Goal: Information Seeking & Learning: Learn about a topic

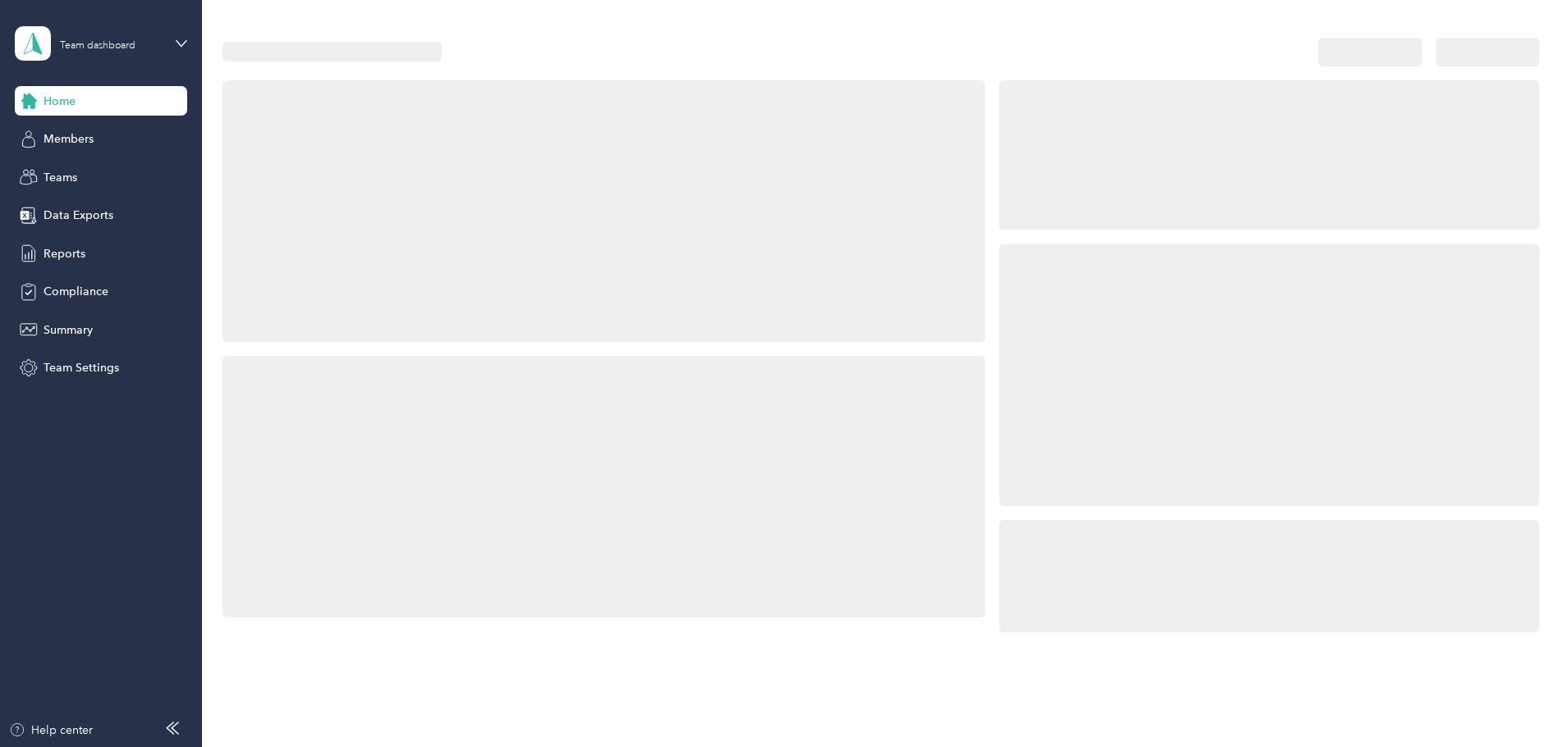
click at [1096, 289] on div at bounding box center [1269, 375] width 540 height 262
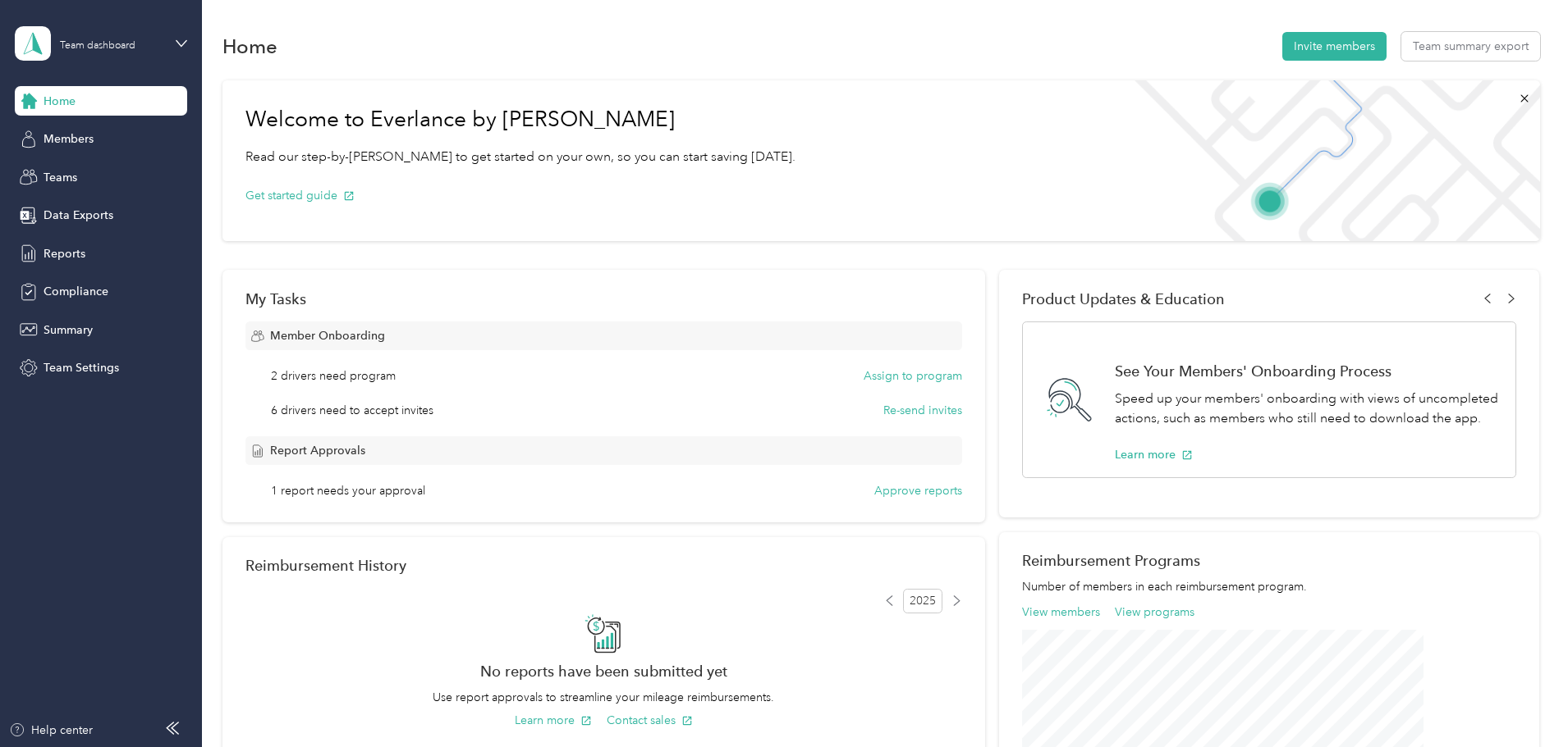
click at [75, 110] on div "Home" at bounding box center [100, 100] width 172 height 29
click at [86, 145] on span "Members" at bounding box center [68, 139] width 50 height 17
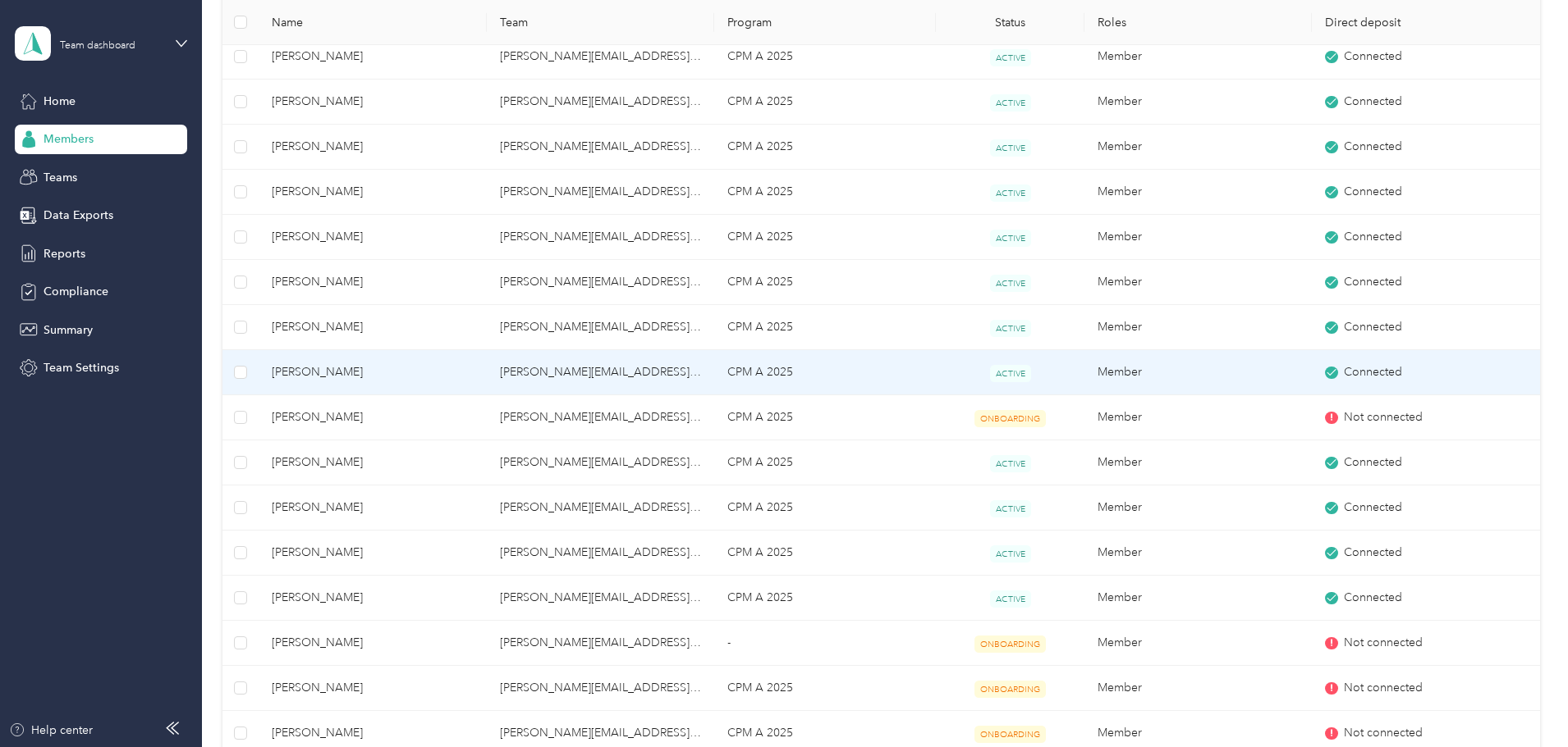
scroll to position [410, 0]
click at [392, 374] on span "[PERSON_NAME]" at bounding box center [372, 371] width 201 height 18
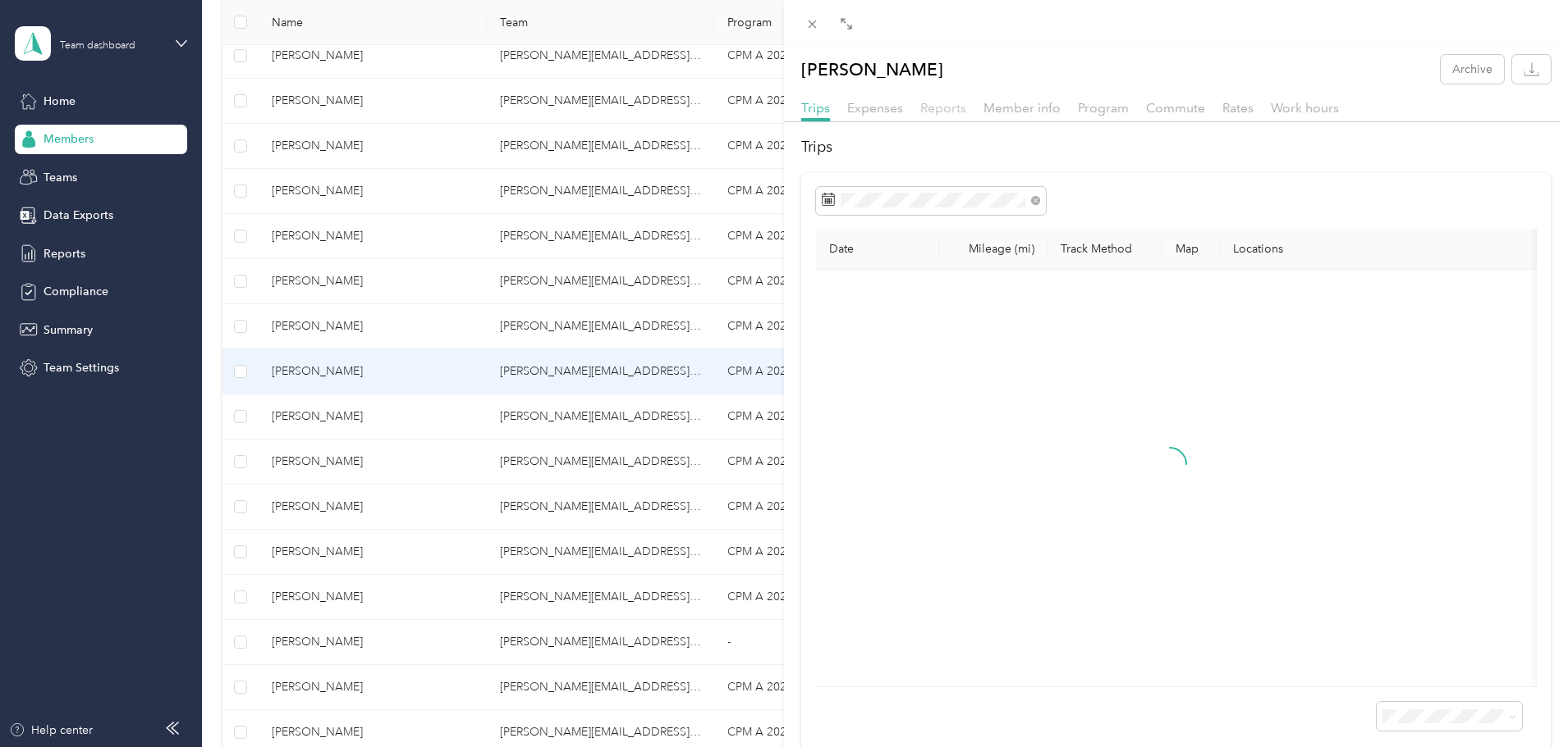
click at [936, 111] on span "Reports" at bounding box center [943, 108] width 46 height 16
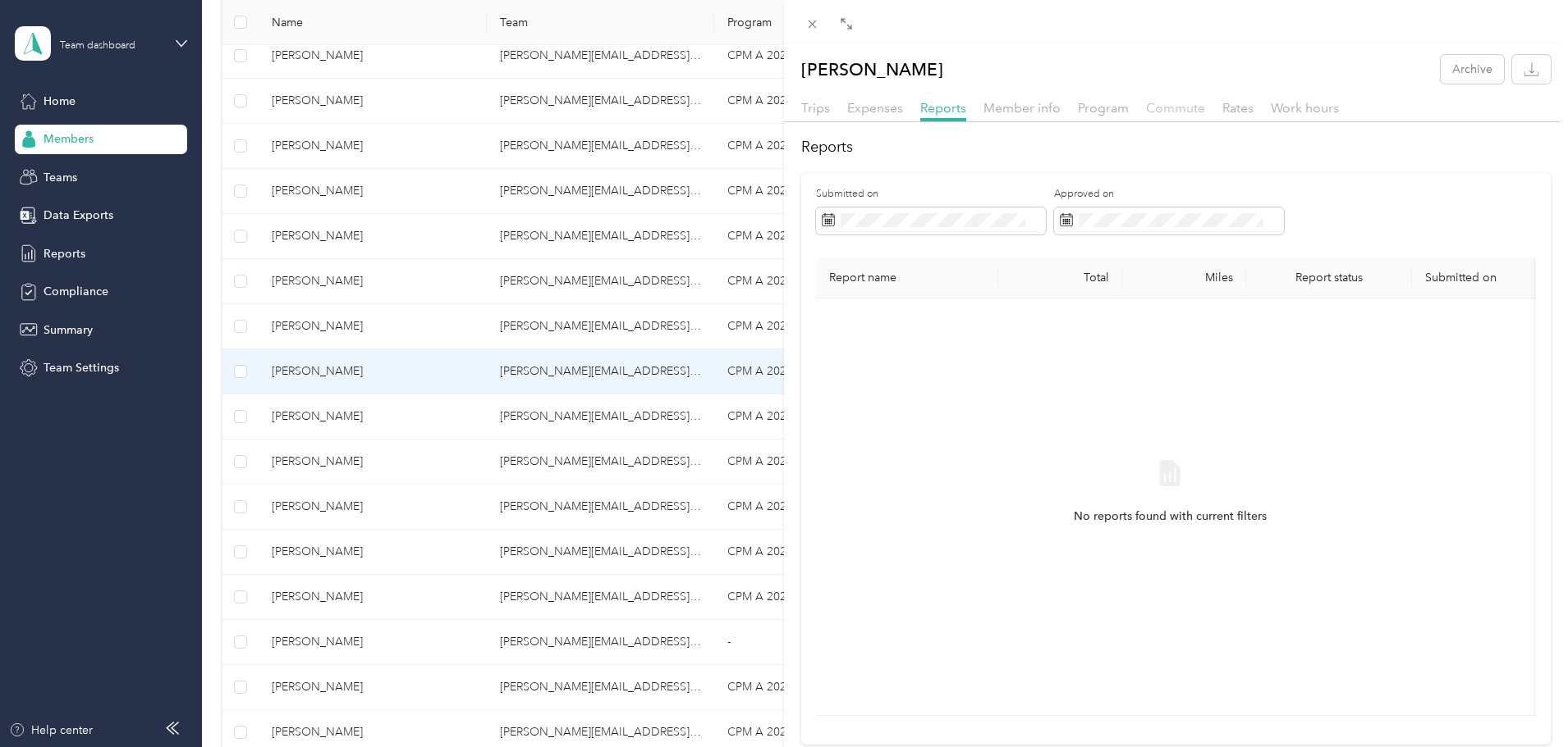
click at [1170, 114] on span "Commute" at bounding box center [1175, 108] width 59 height 16
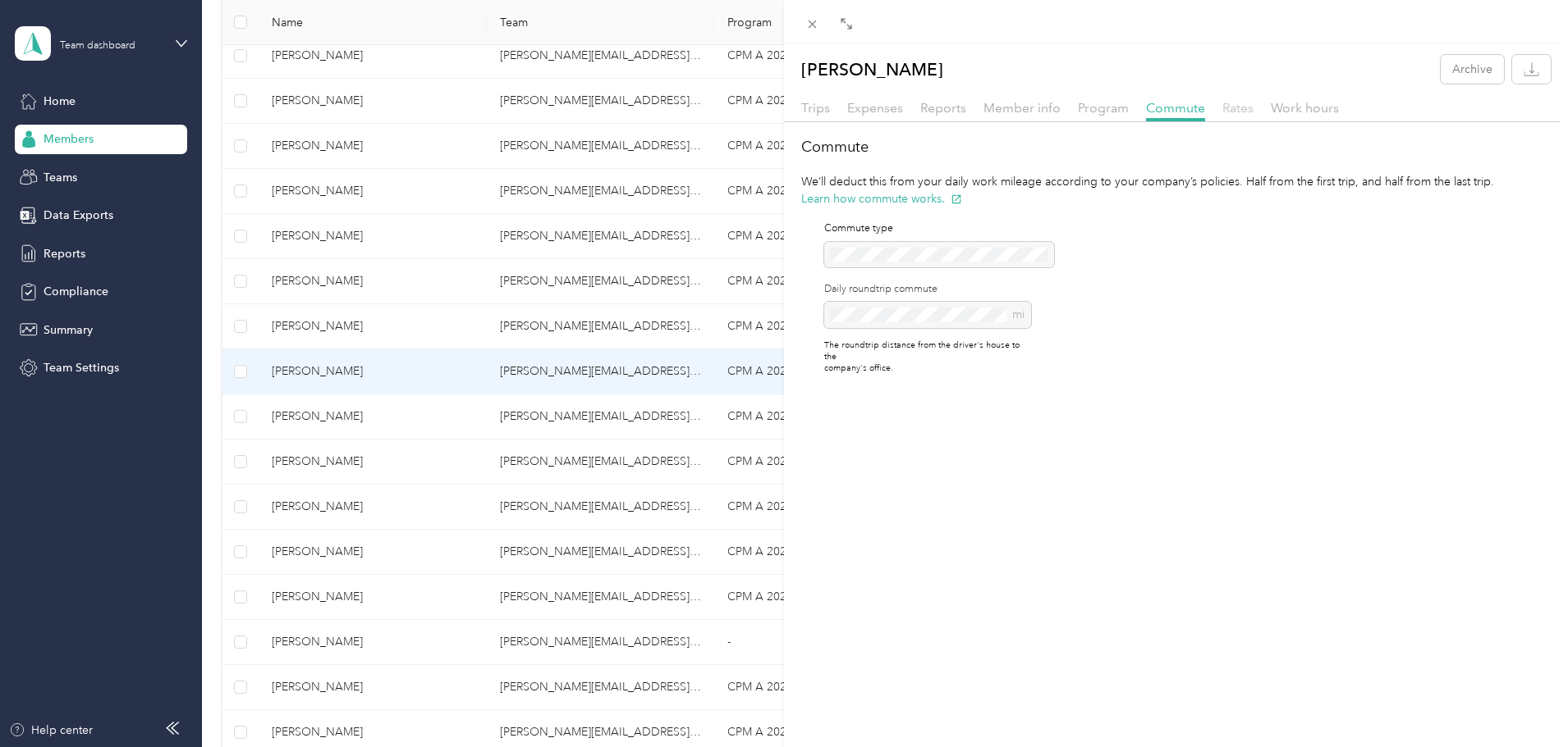
click at [1239, 111] on span "Rates" at bounding box center [1238, 108] width 31 height 16
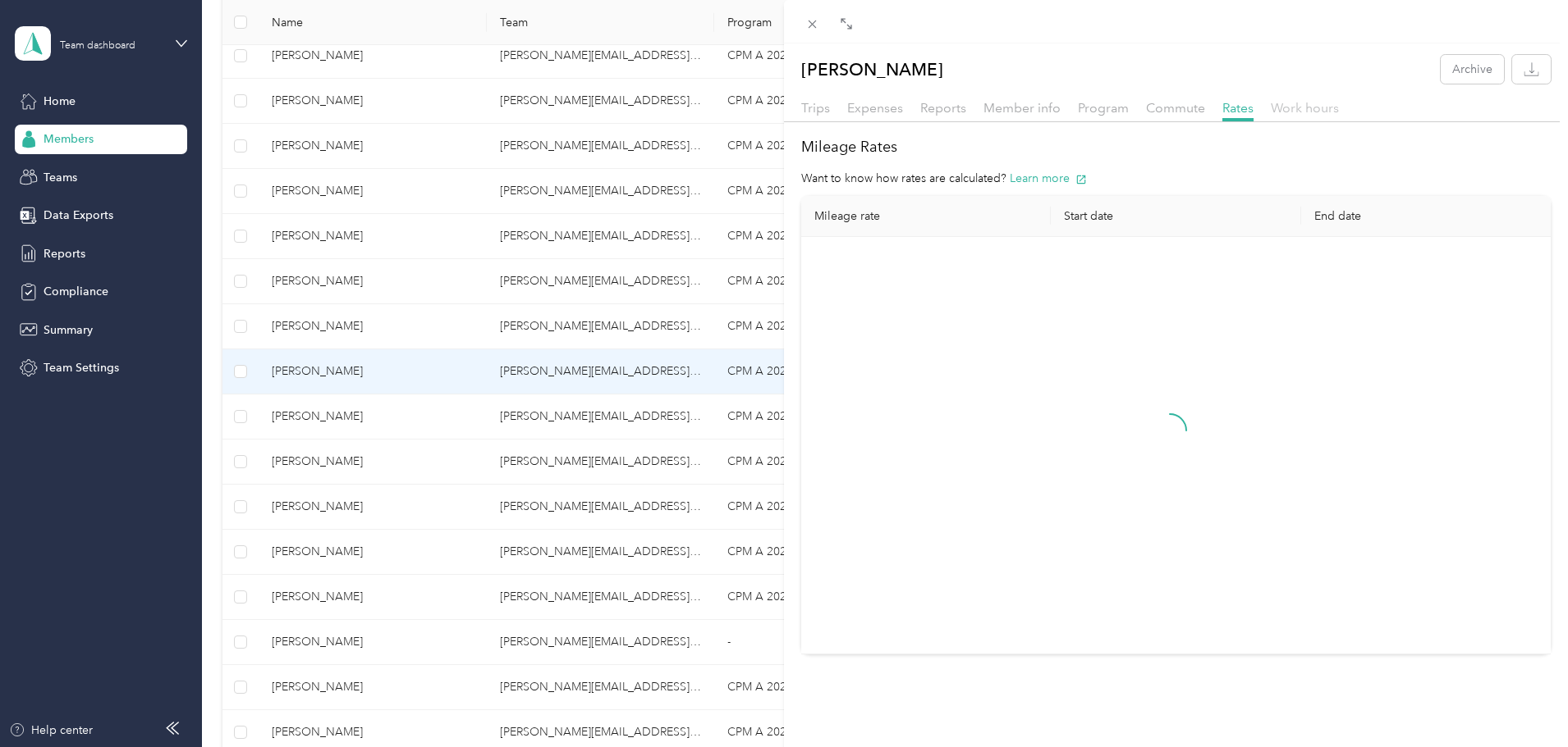
click at [1299, 110] on span "Work hours" at bounding box center [1304, 108] width 68 height 16
click at [823, 112] on span "Trips" at bounding box center [815, 108] width 28 height 16
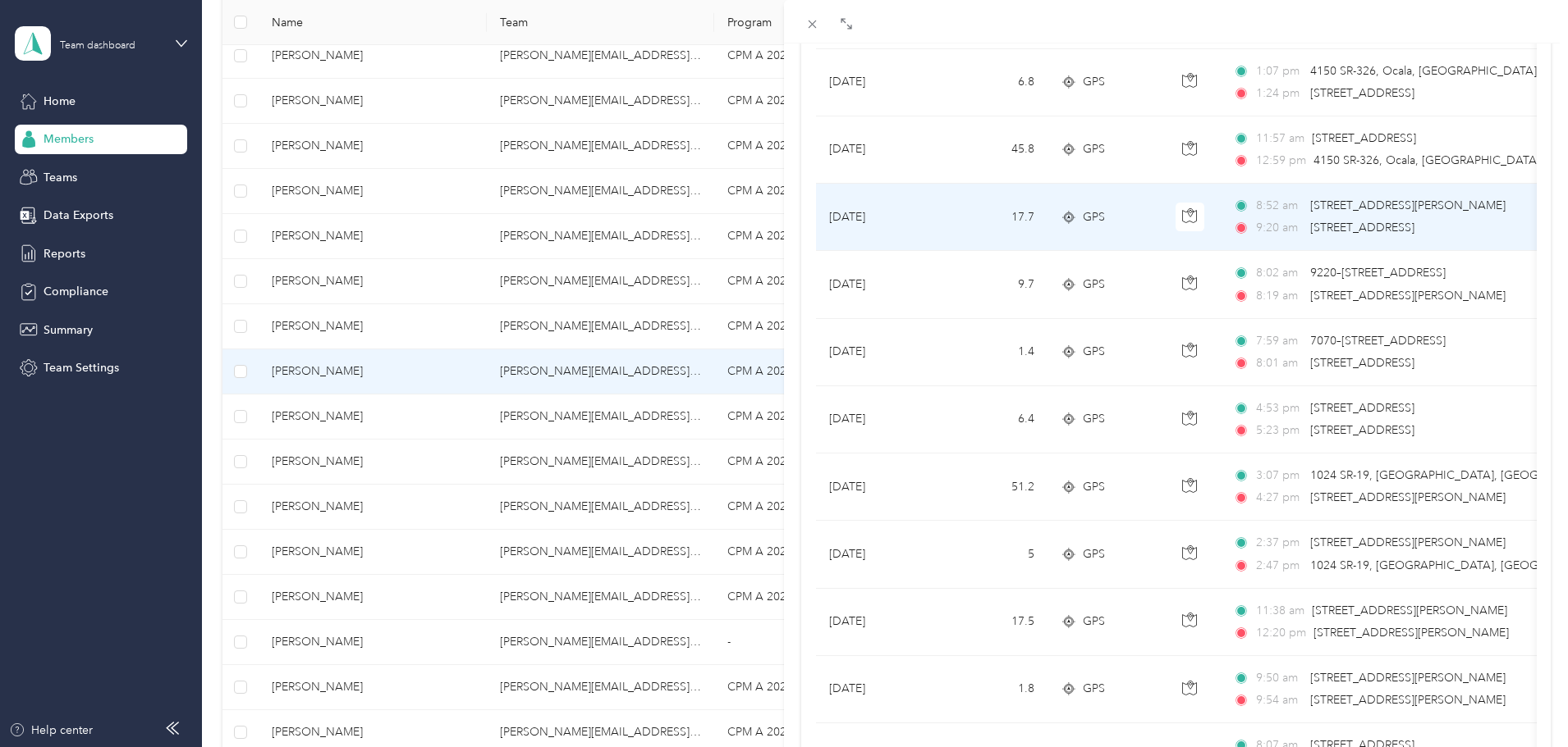
scroll to position [902, 0]
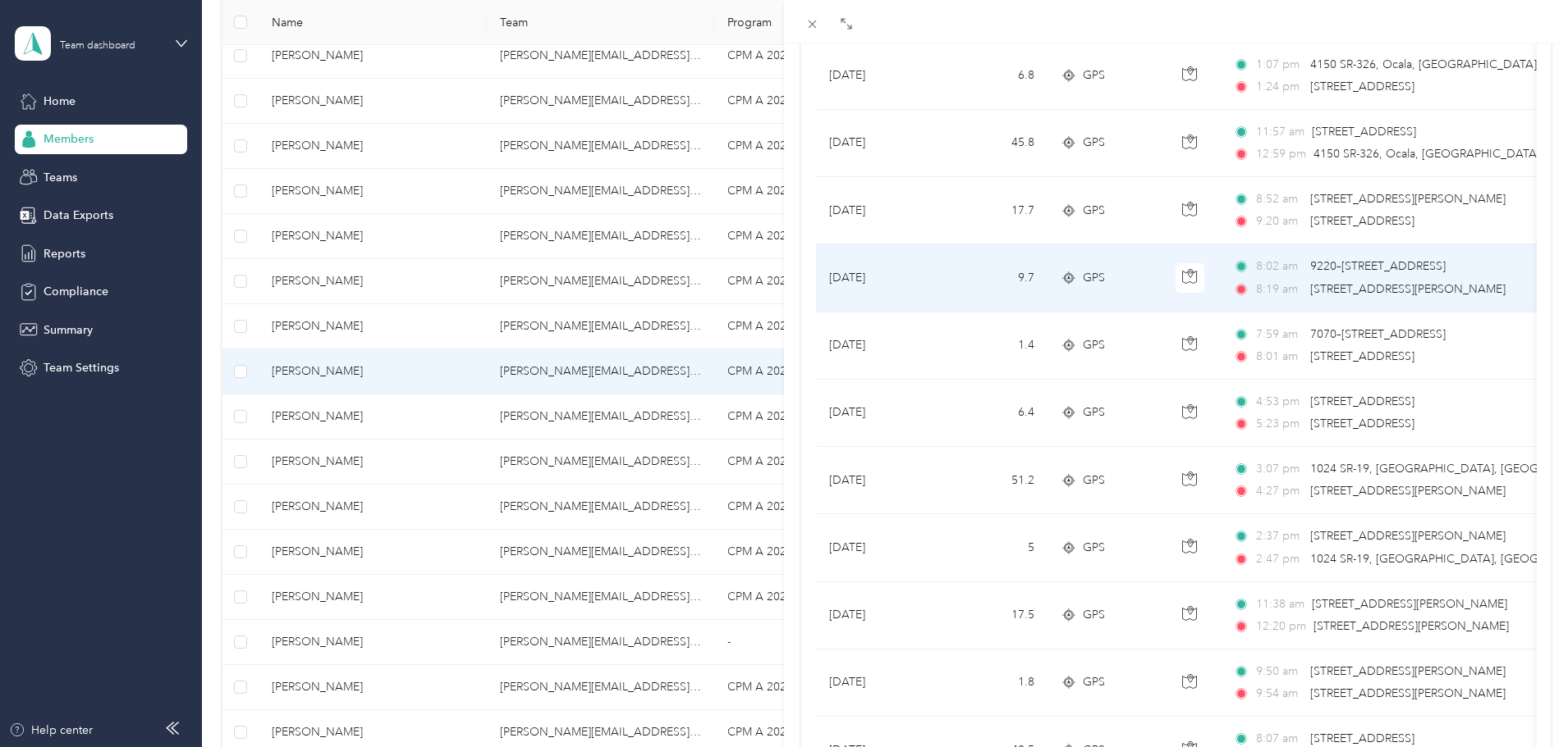
click at [955, 294] on td "9.7" at bounding box center [993, 278] width 109 height 67
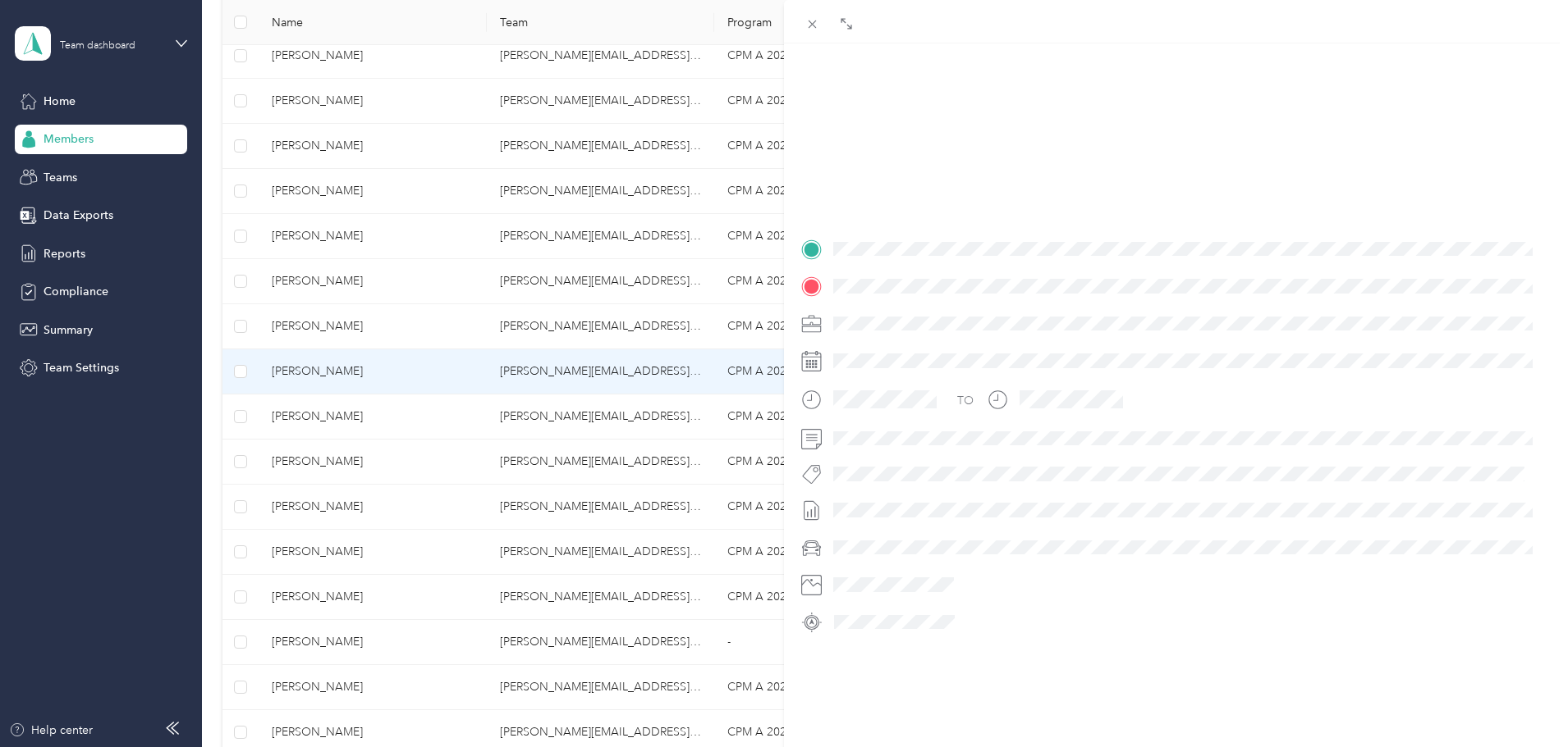
scroll to position [200, 0]
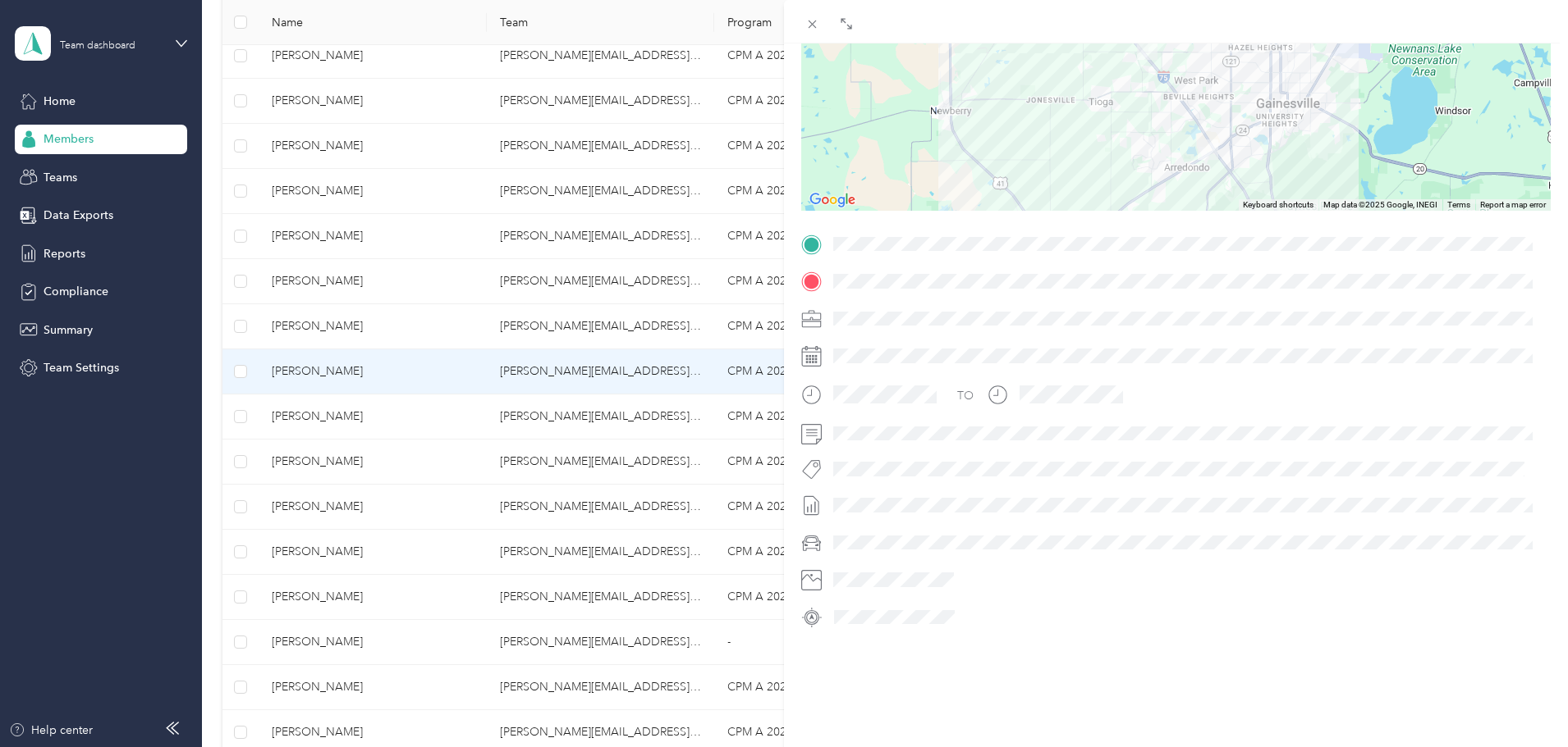
click at [1197, 152] on div at bounding box center [1176, 108] width 749 height 205
click at [1026, 272] on div at bounding box center [1176, 281] width 749 height 26
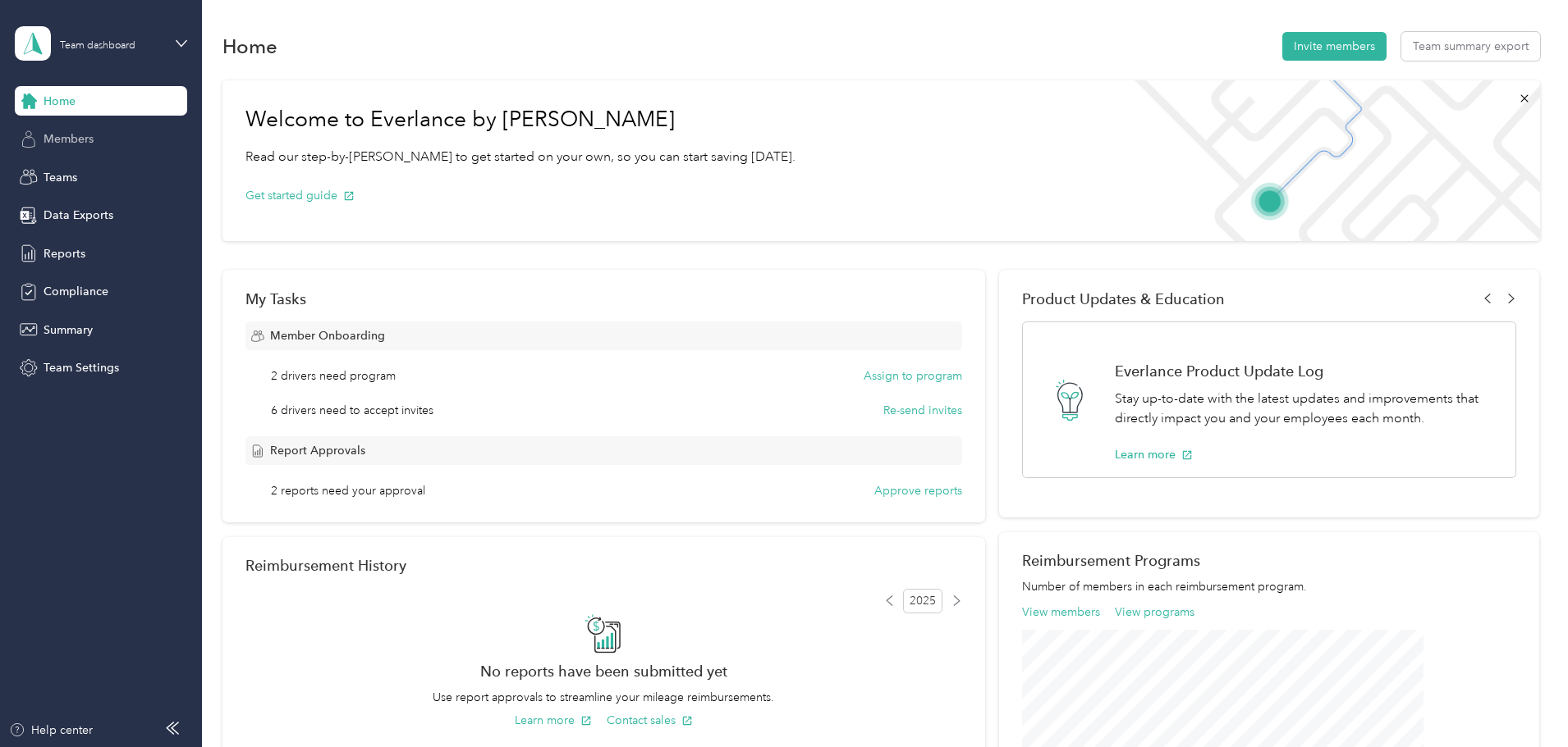
click at [54, 141] on span "Members" at bounding box center [68, 139] width 50 height 17
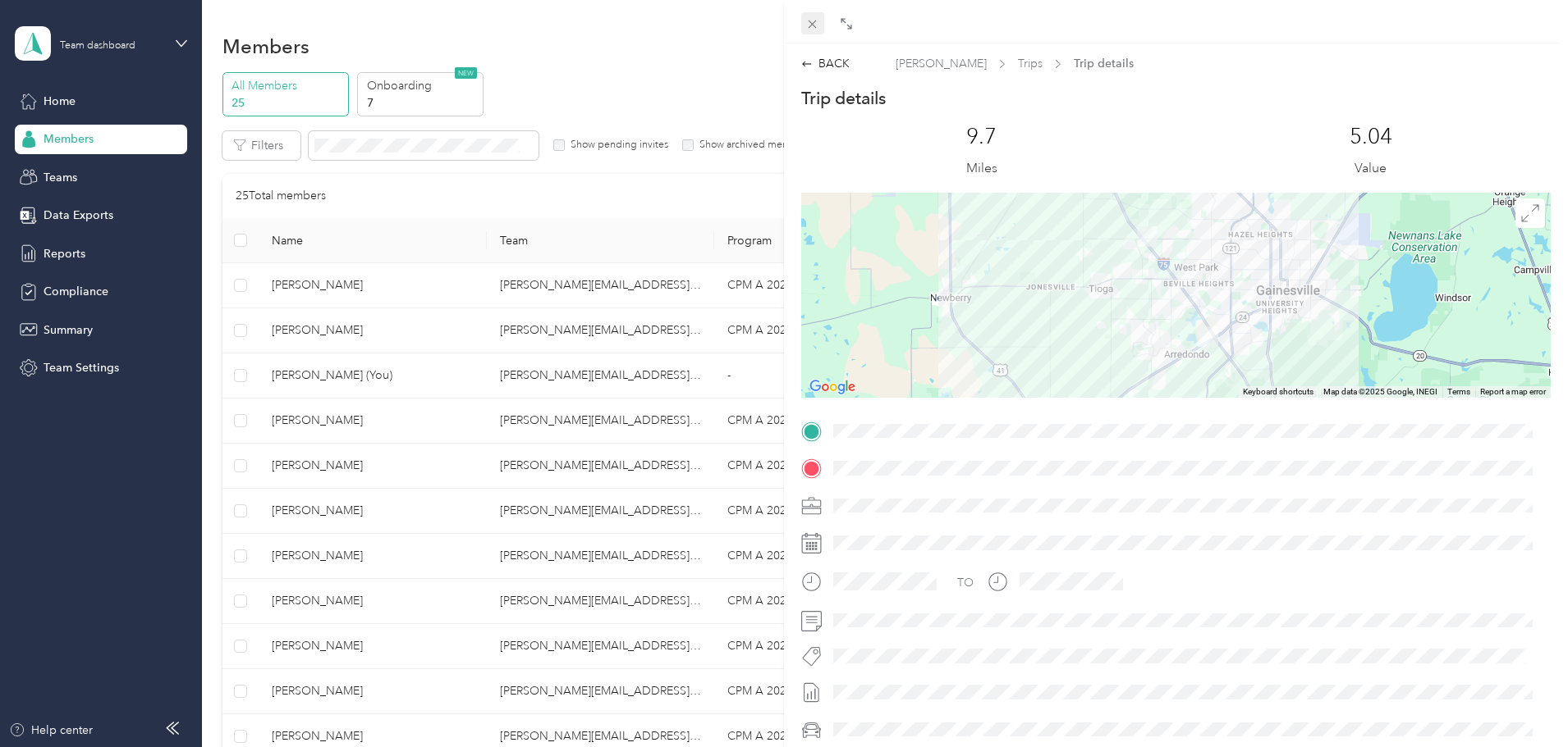
click at [810, 25] on icon at bounding box center [811, 24] width 14 height 14
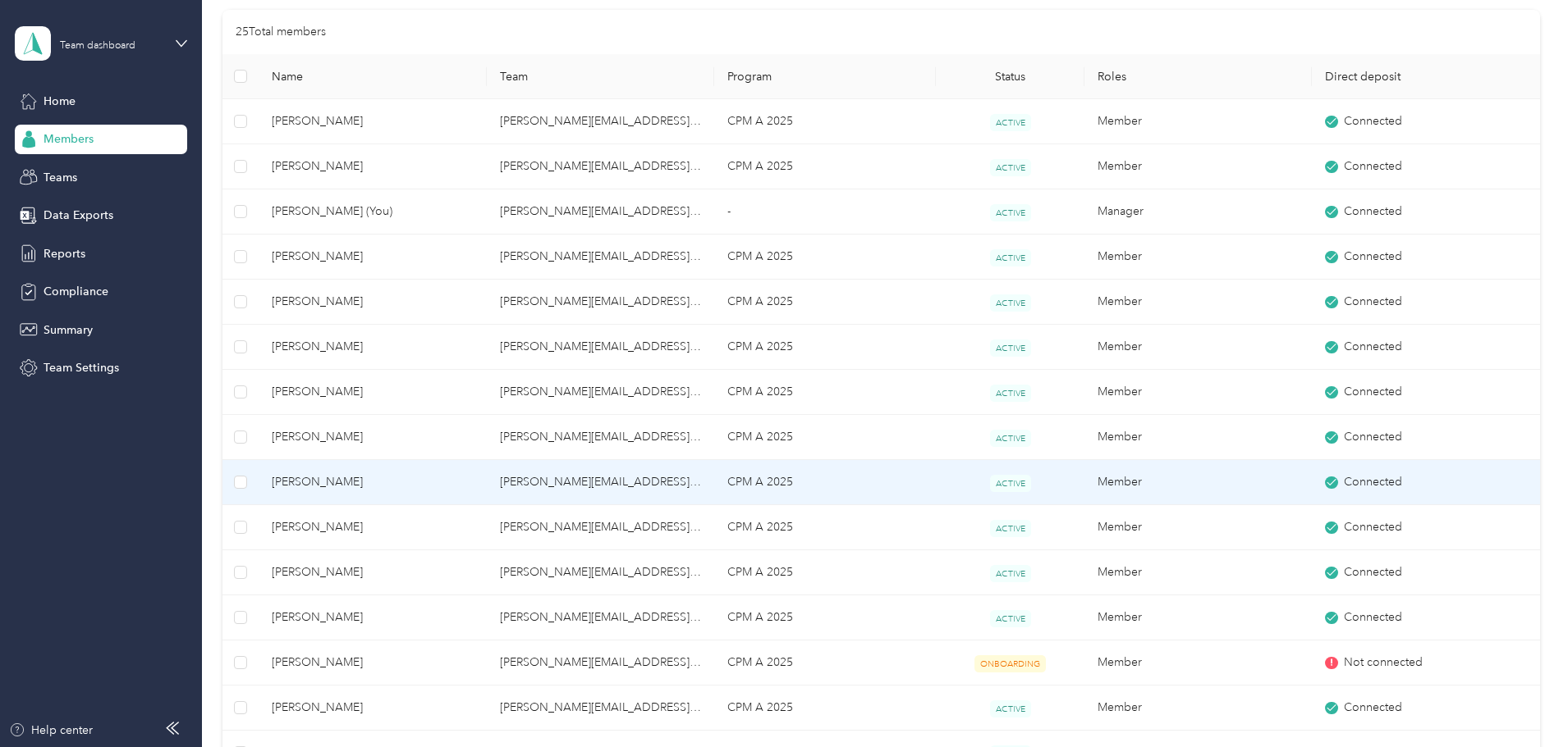
scroll to position [246, 0]
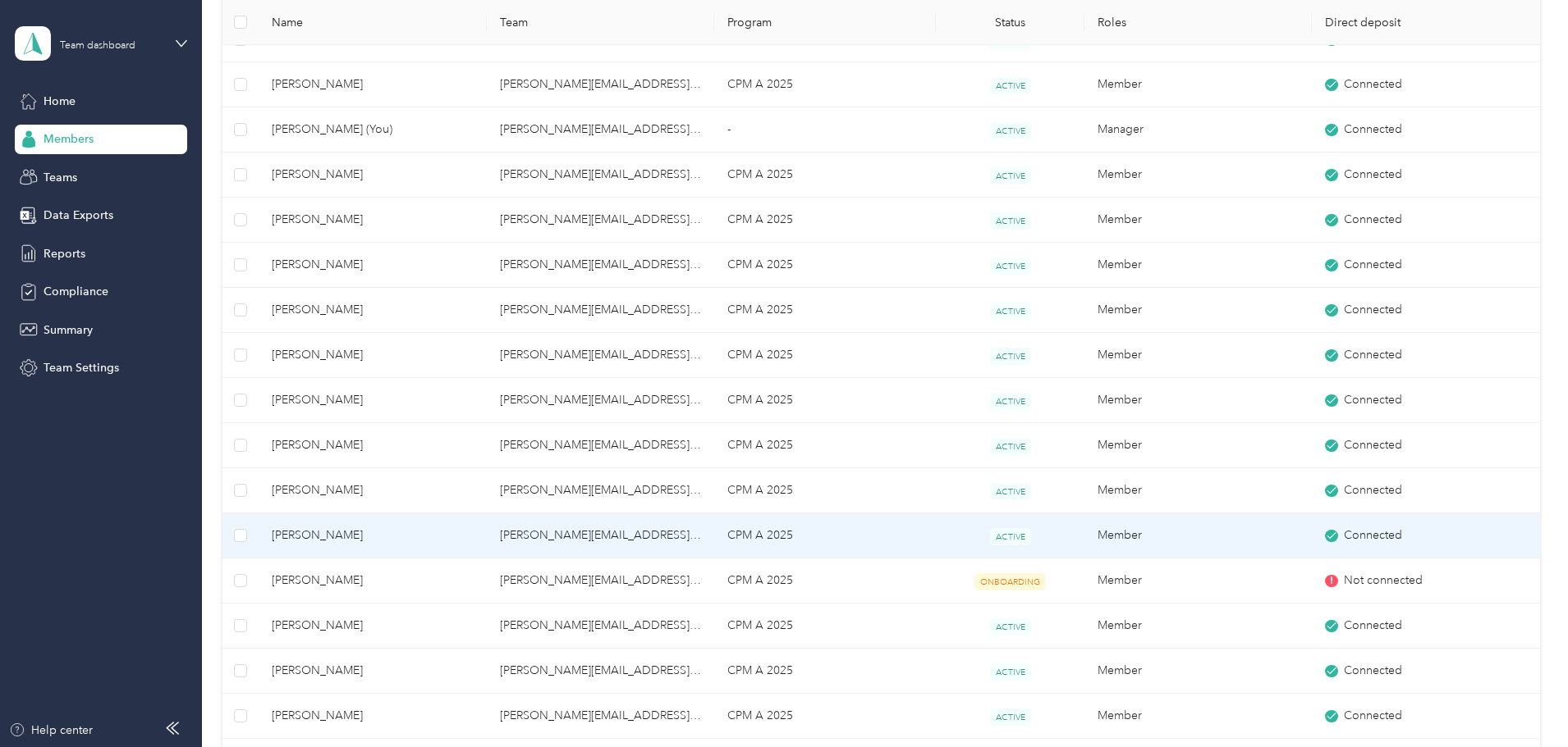
click at [408, 534] on span "[PERSON_NAME]" at bounding box center [372, 535] width 201 height 18
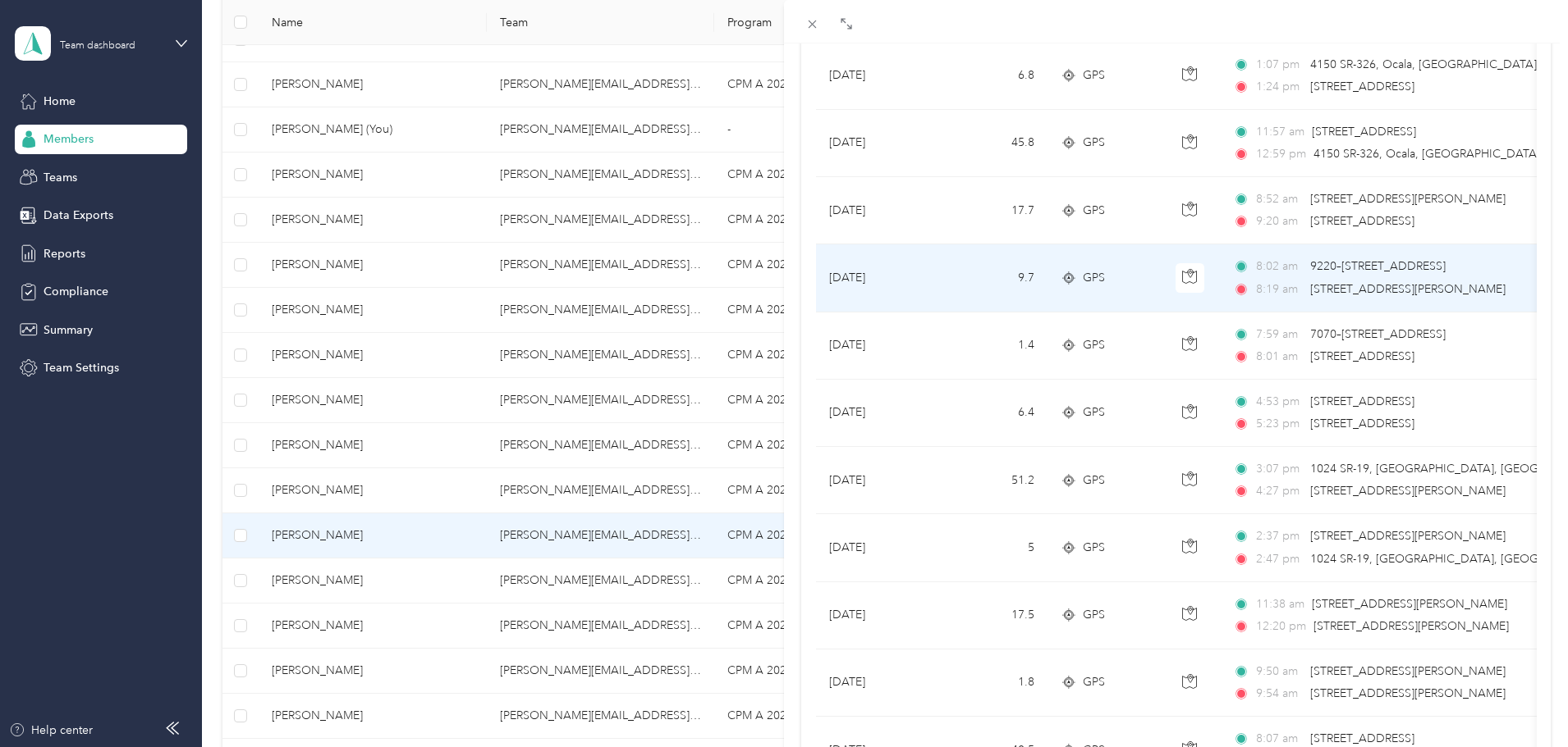
scroll to position [820, 0]
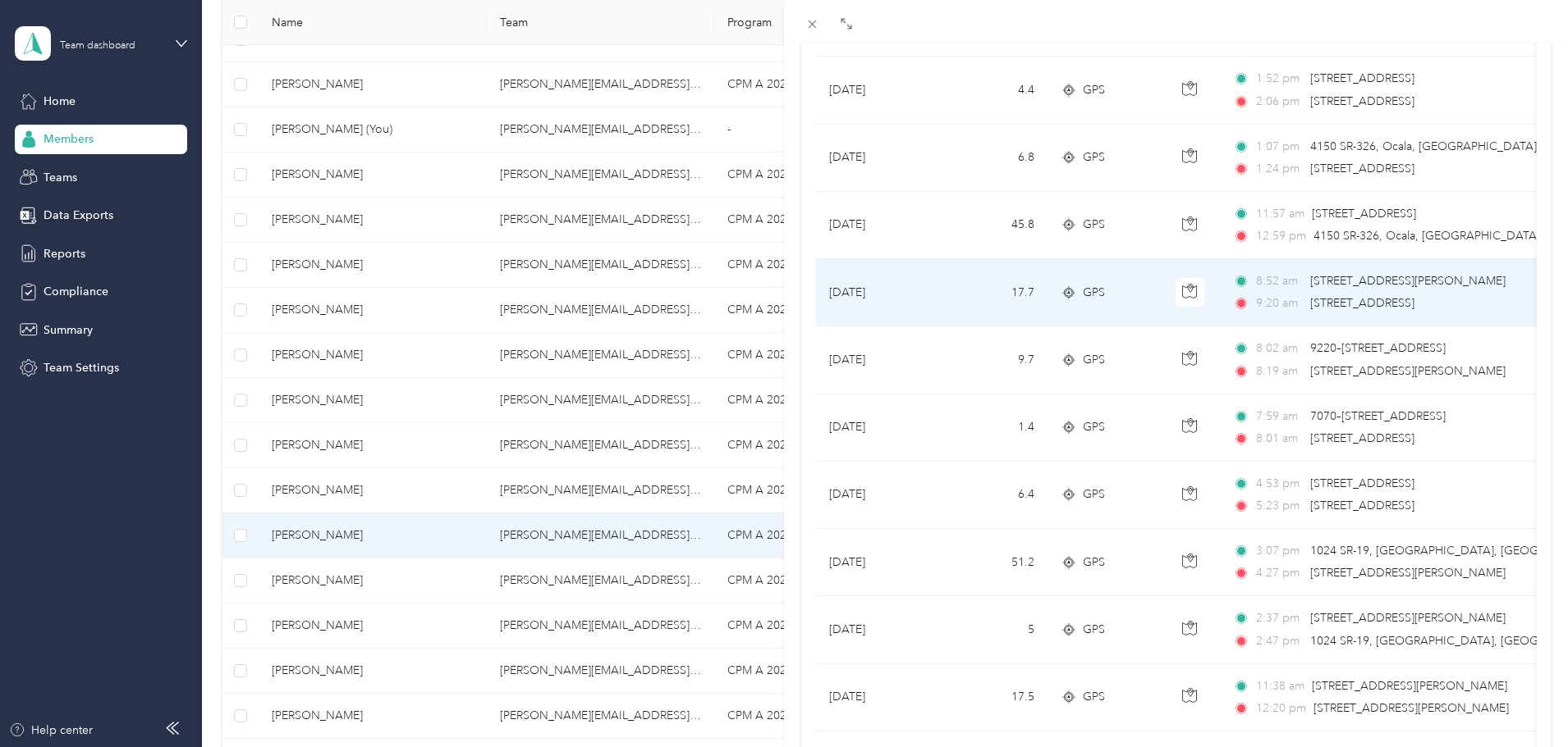
click at [1042, 300] on td "17.7" at bounding box center [993, 293] width 109 height 67
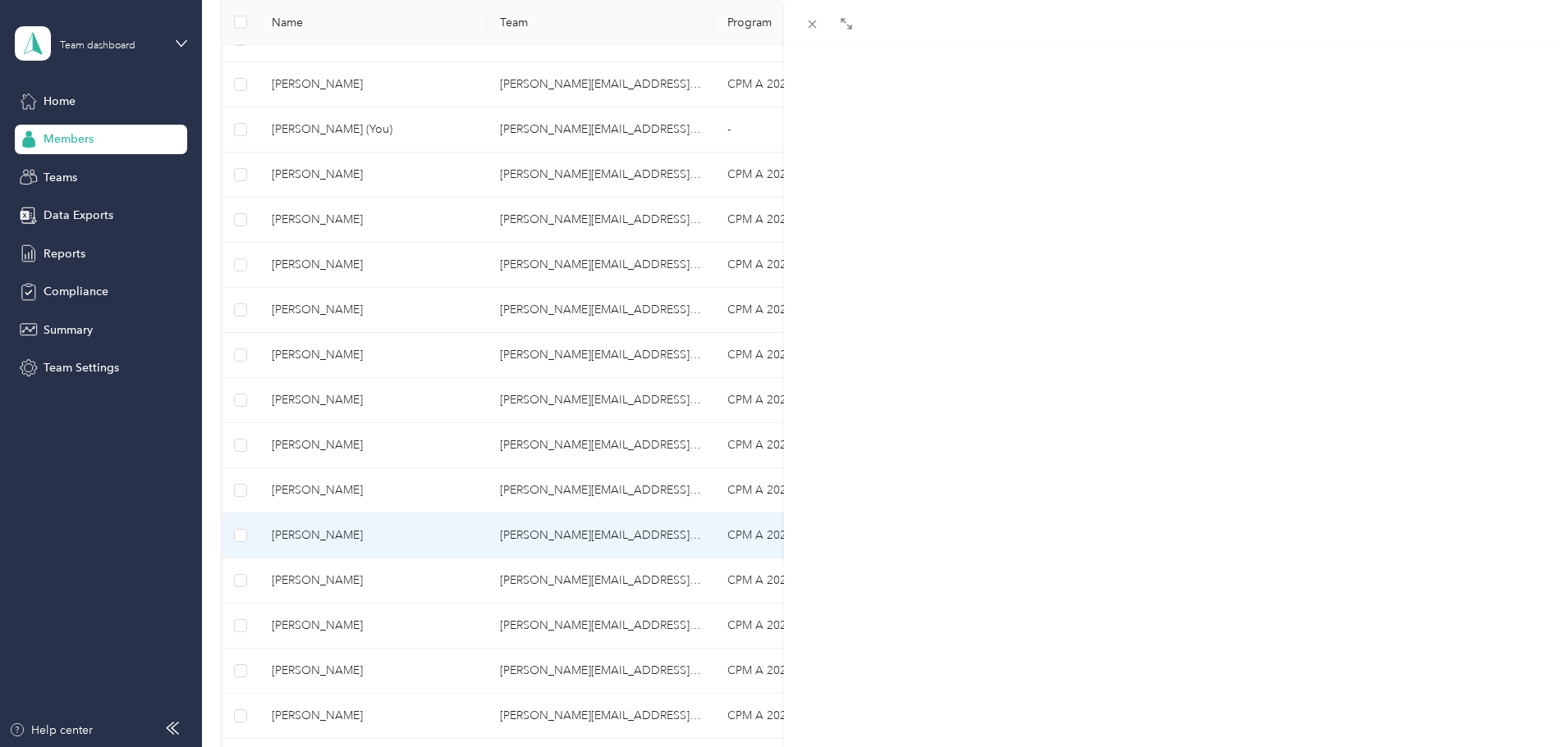
scroll to position [200, 0]
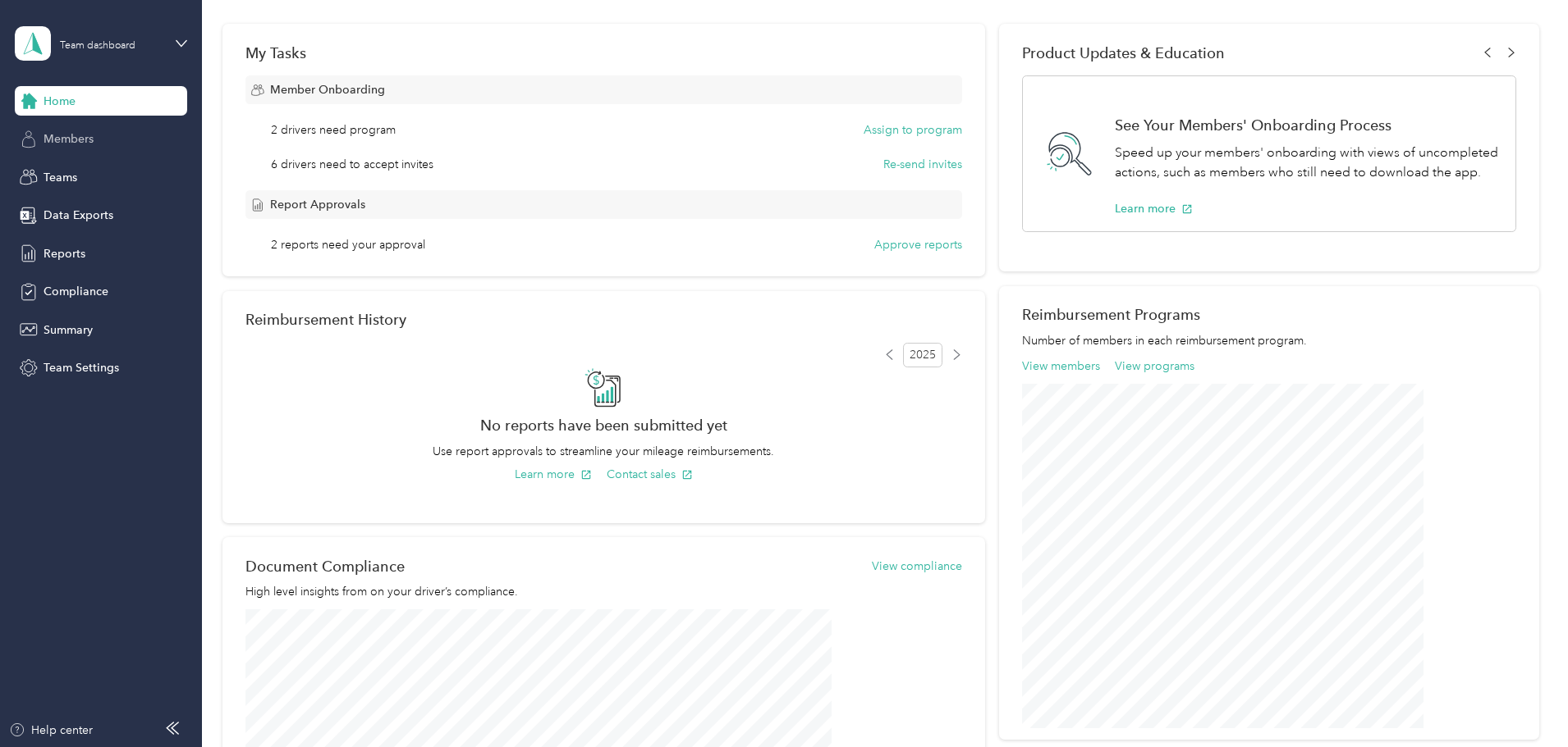
click at [79, 149] on div "Members" at bounding box center [100, 140] width 172 height 29
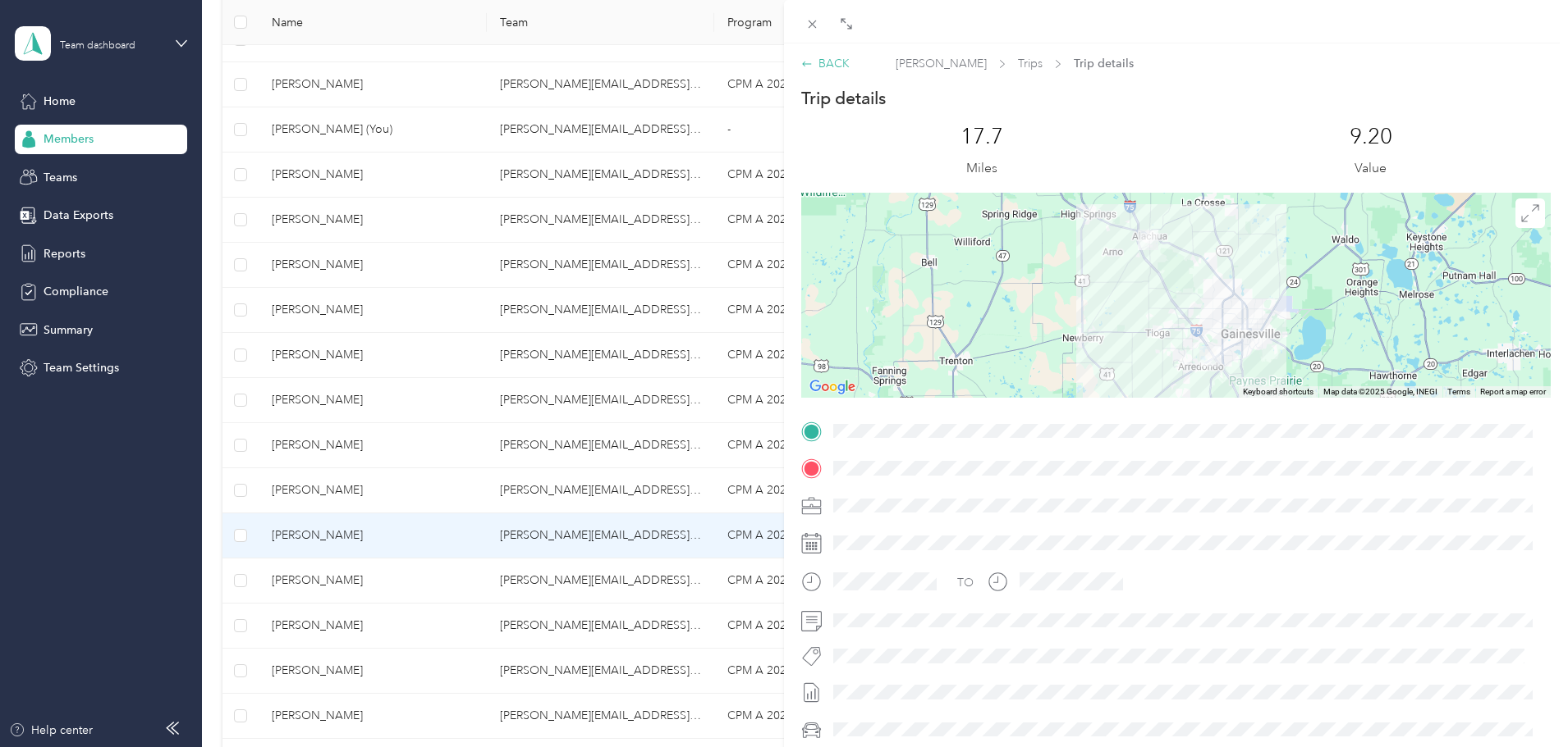
click at [837, 62] on div "BACK" at bounding box center [825, 63] width 48 height 17
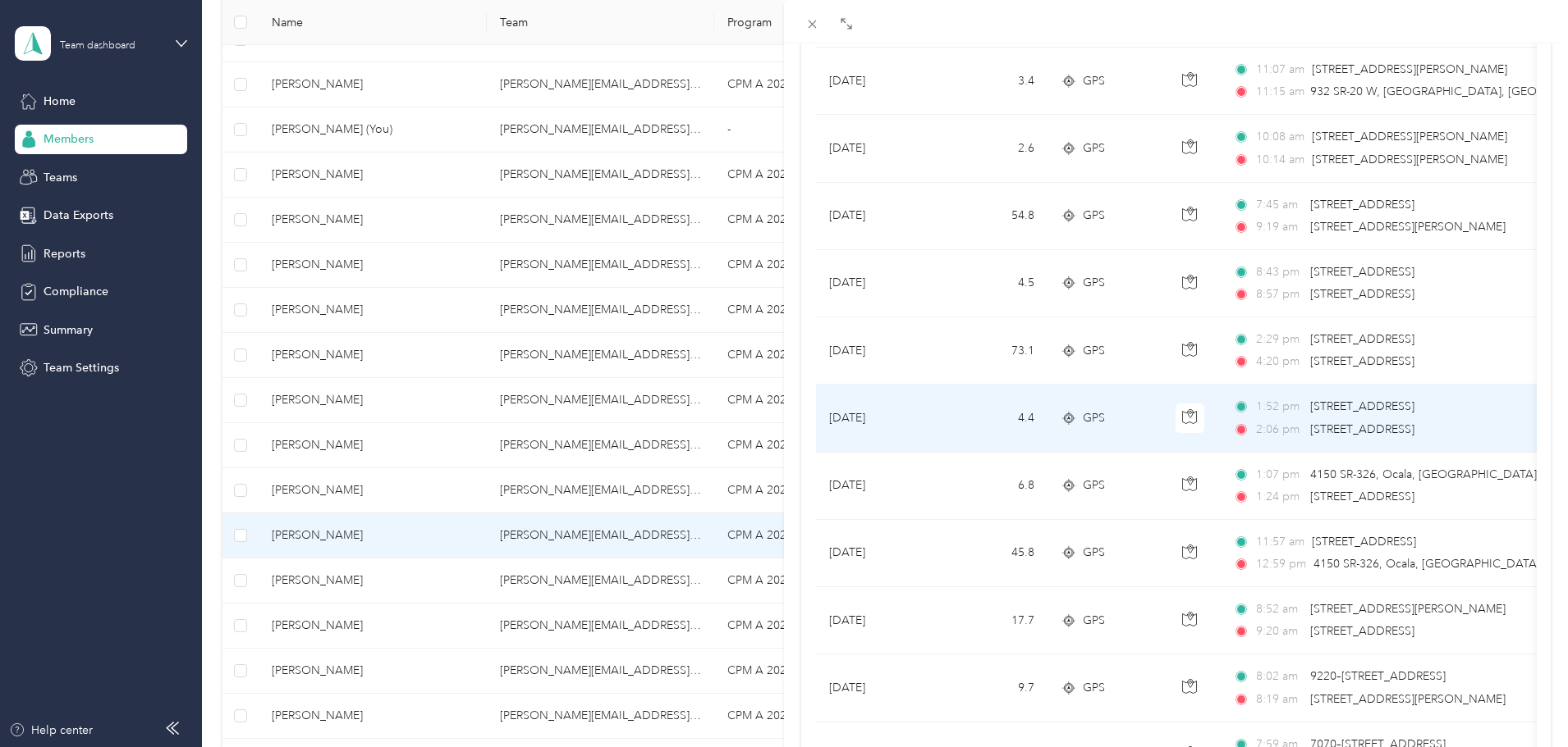
scroll to position [575, 0]
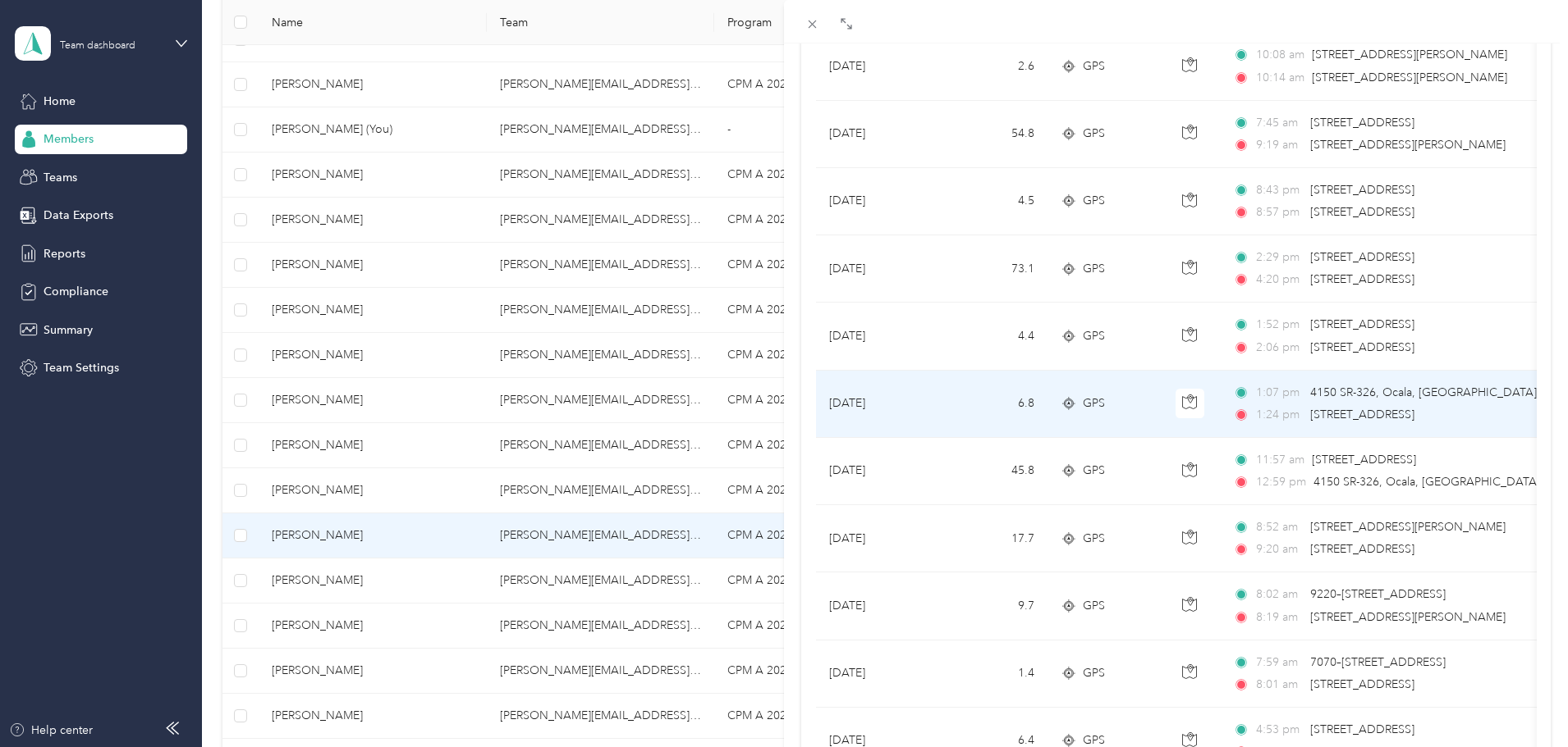
click at [1308, 410] on div "1:24 pm [STREET_ADDRESS]" at bounding box center [1406, 415] width 345 height 18
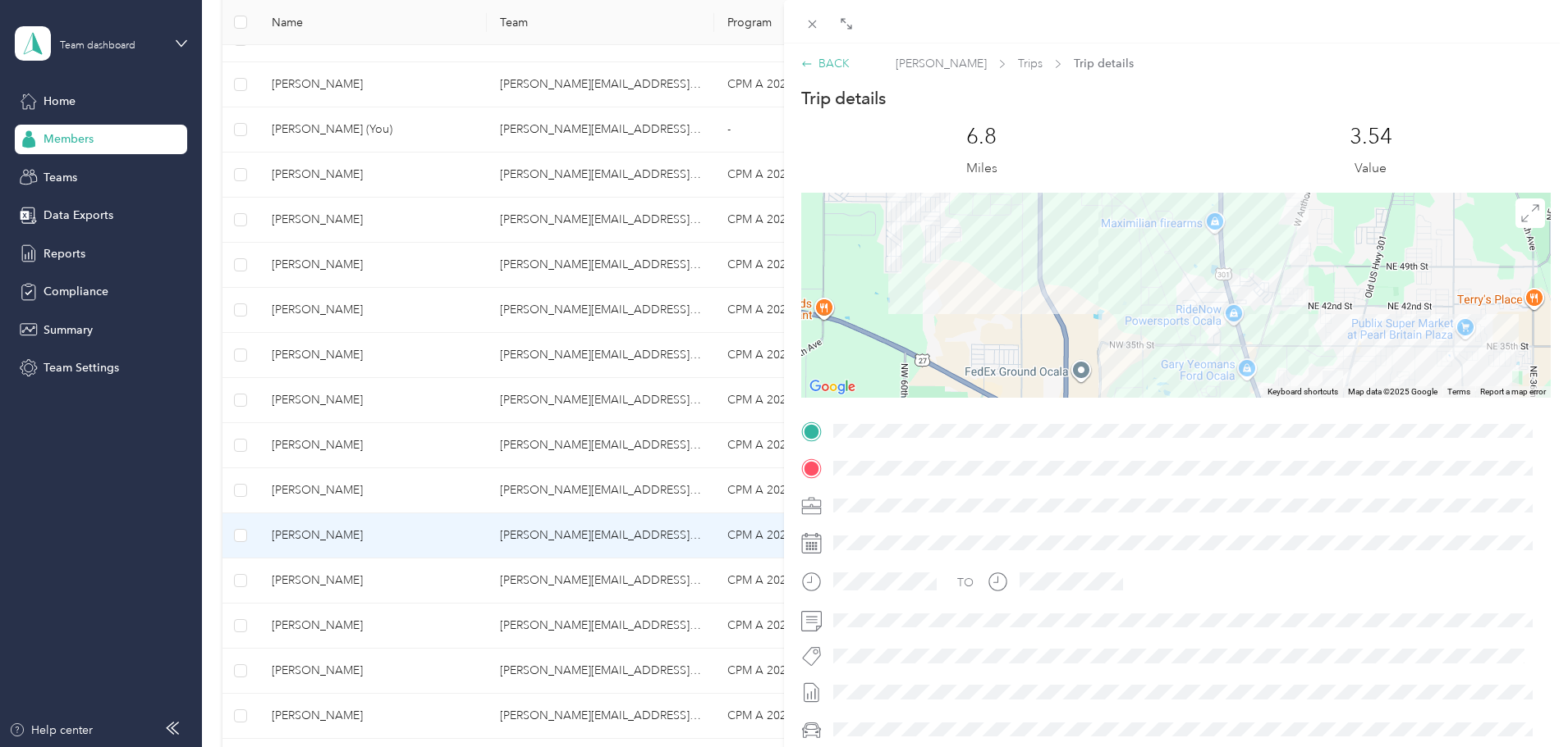
click at [832, 66] on div "BACK" at bounding box center [825, 63] width 48 height 17
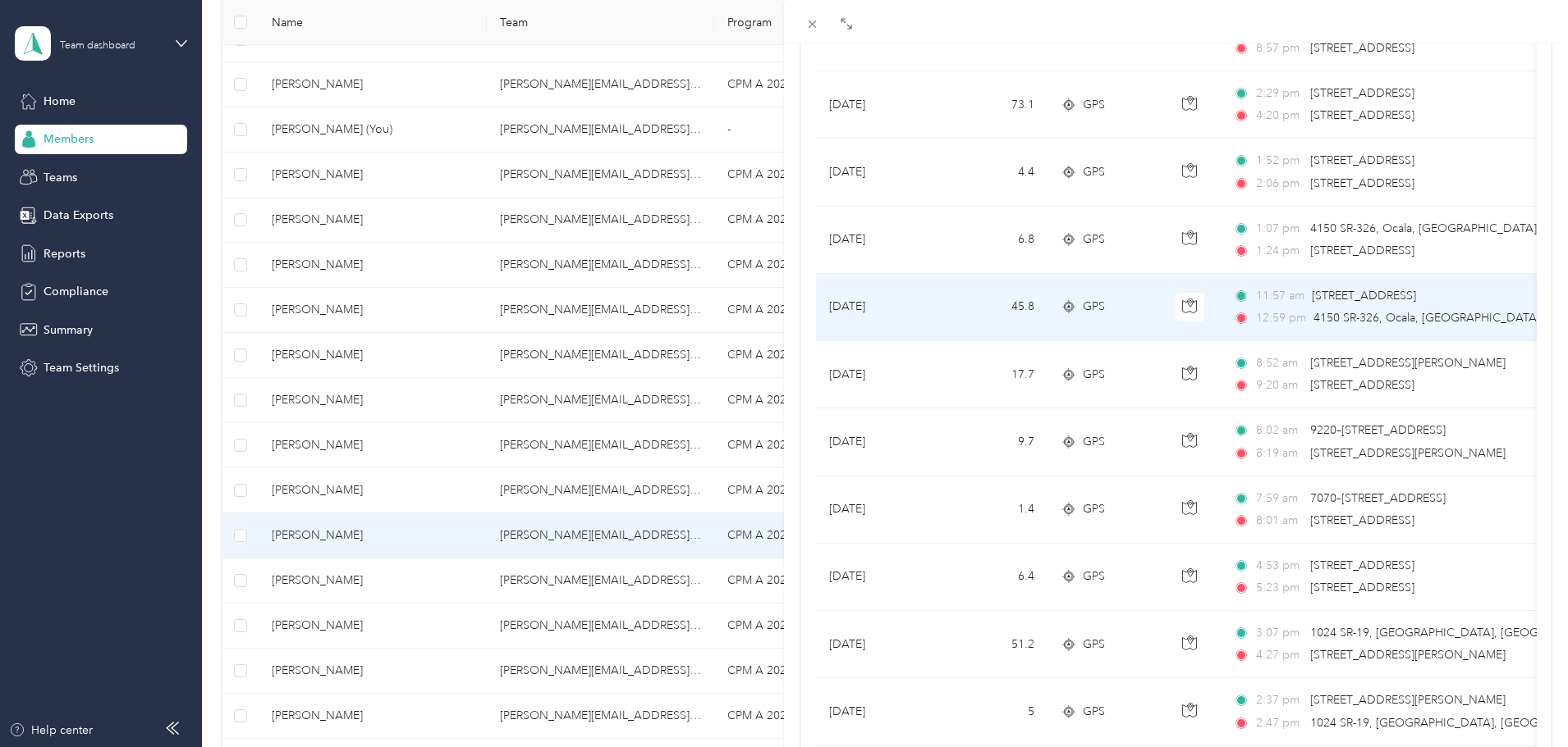
scroll to position [656, 0]
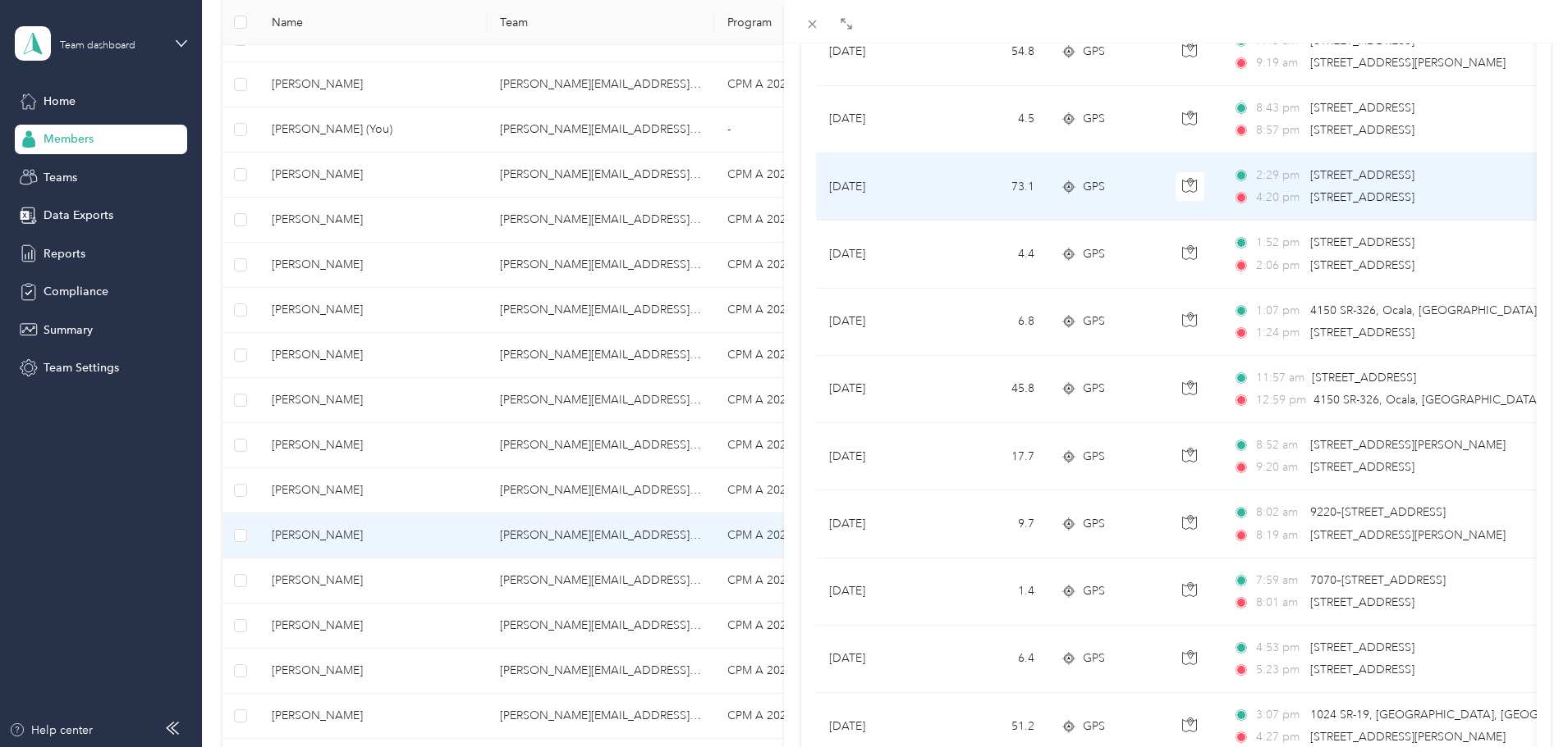
click at [1333, 177] on span "[STREET_ADDRESS]" at bounding box center [1362, 174] width 104 height 14
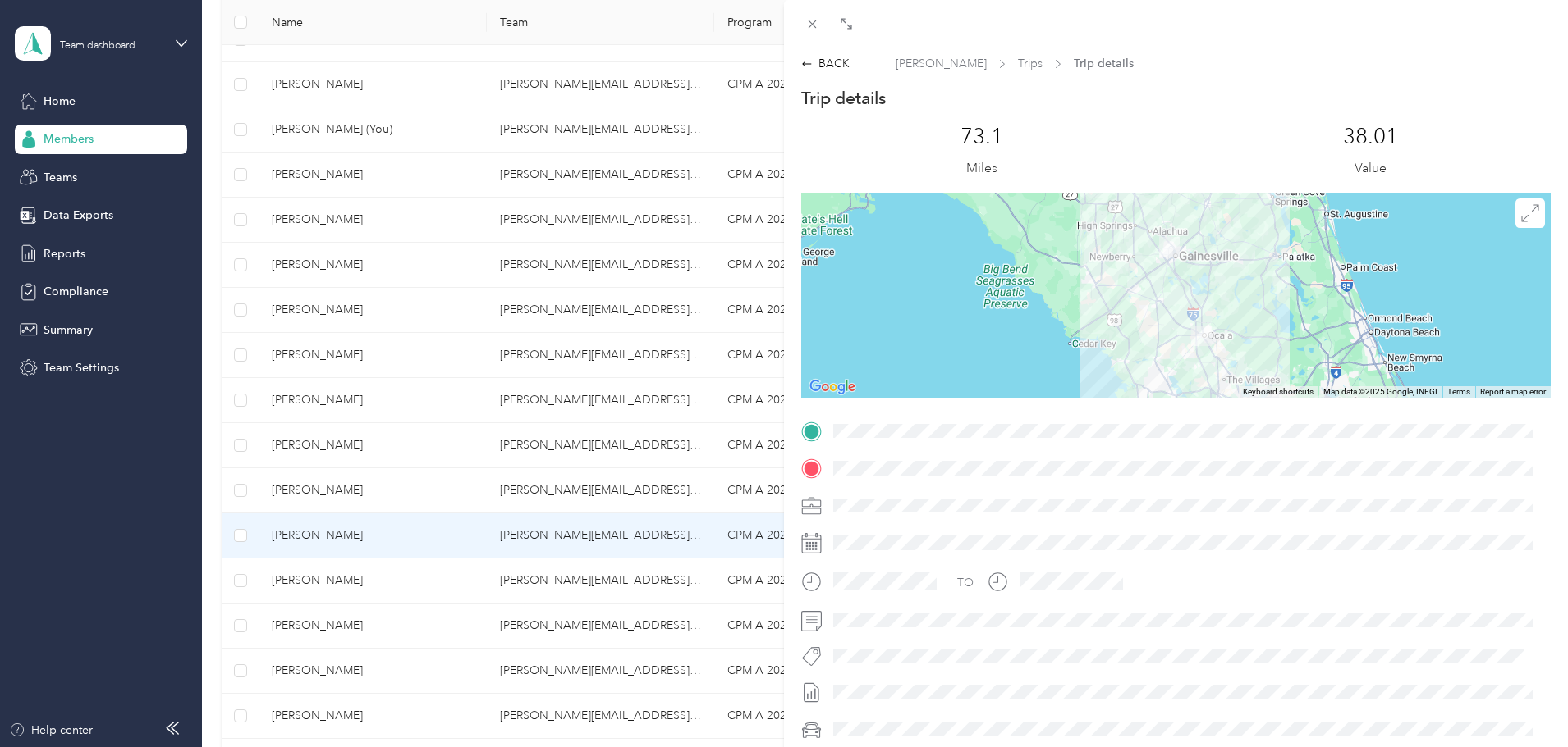
drag, startPoint x: 828, startPoint y: 67, endPoint x: 37, endPoint y: 249, distance: 811.7
click at [823, 68] on div "BACK" at bounding box center [825, 63] width 48 height 17
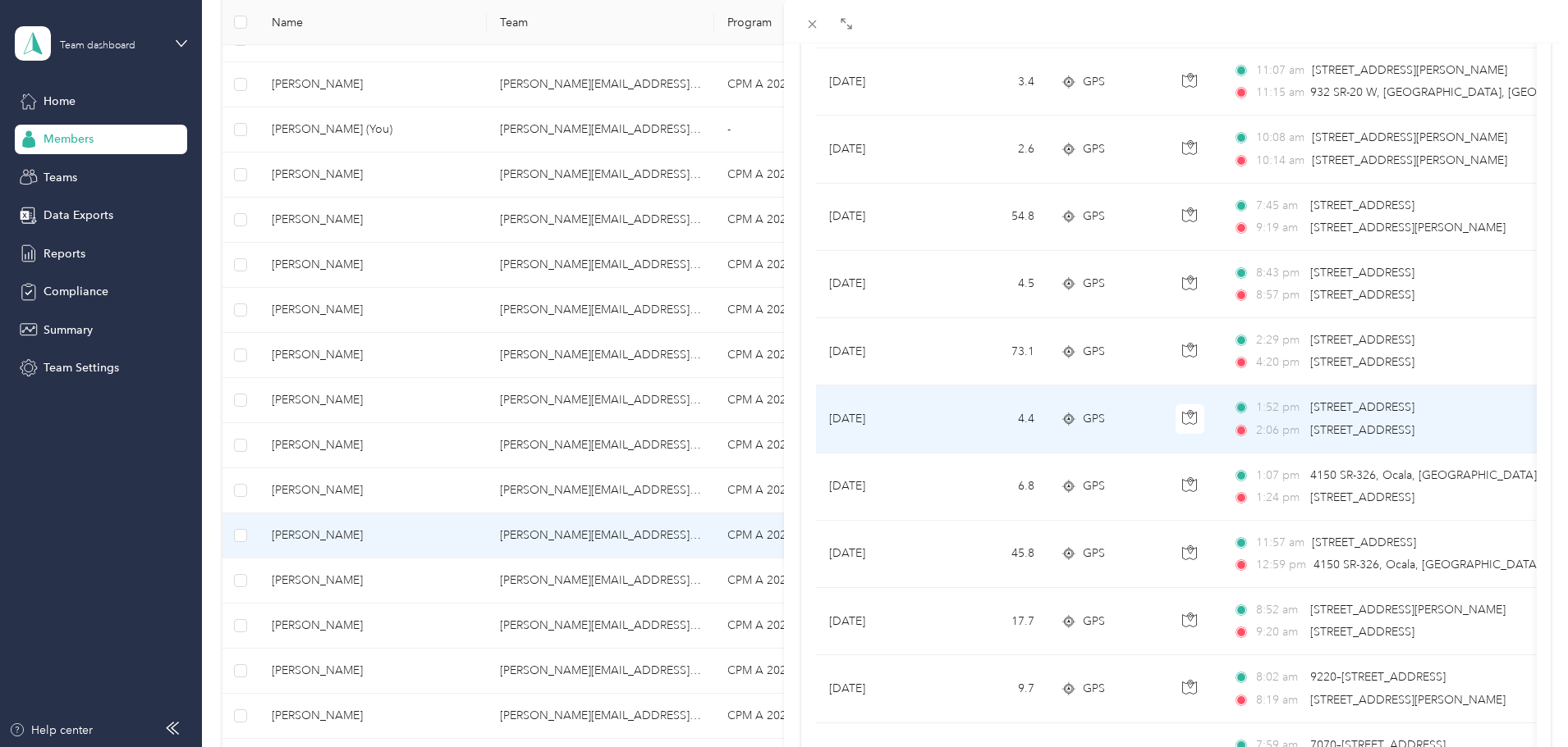
scroll to position [493, 0]
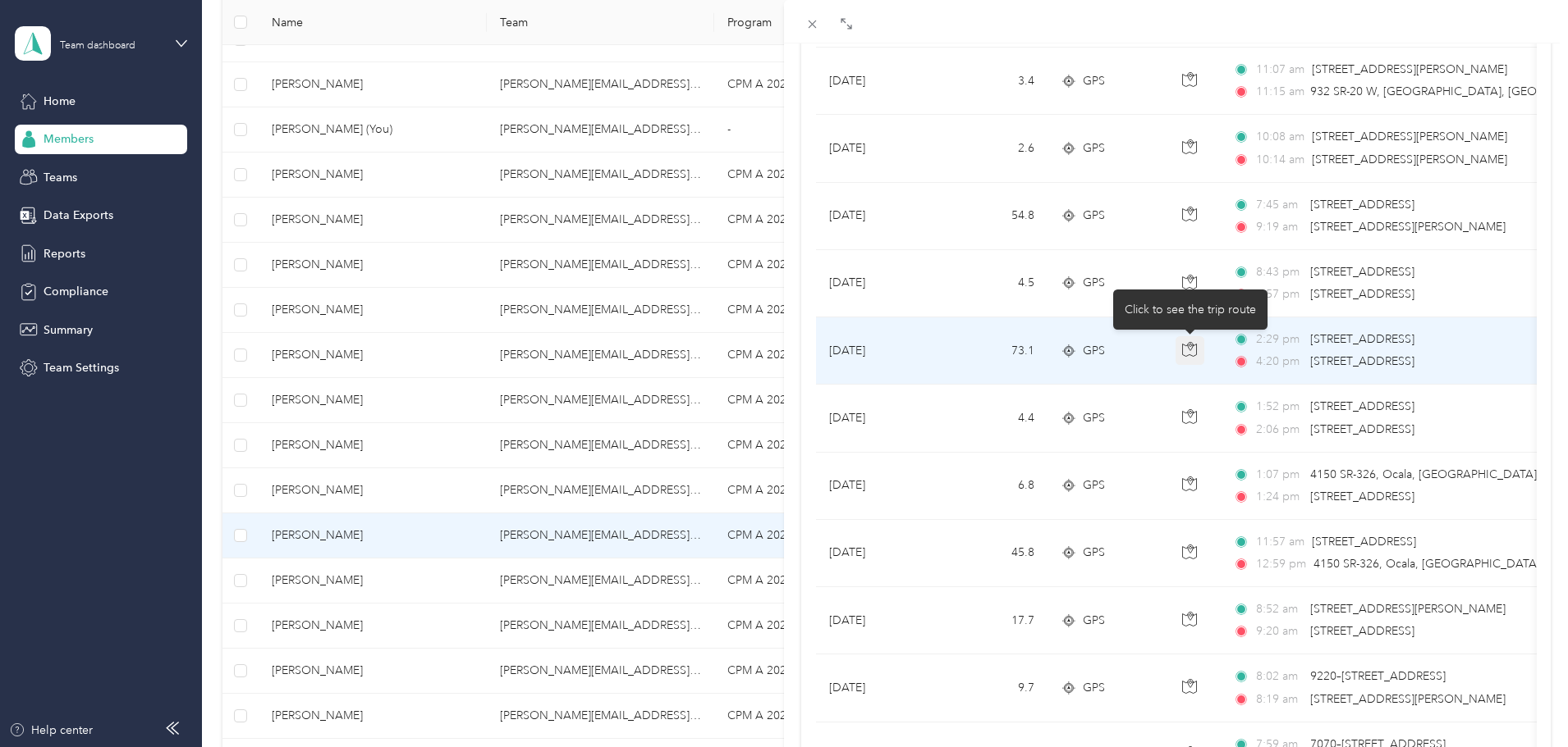
click at [1184, 353] on icon "button" at bounding box center [1189, 349] width 15 height 15
click at [1172, 356] on td at bounding box center [1190, 351] width 57 height 67
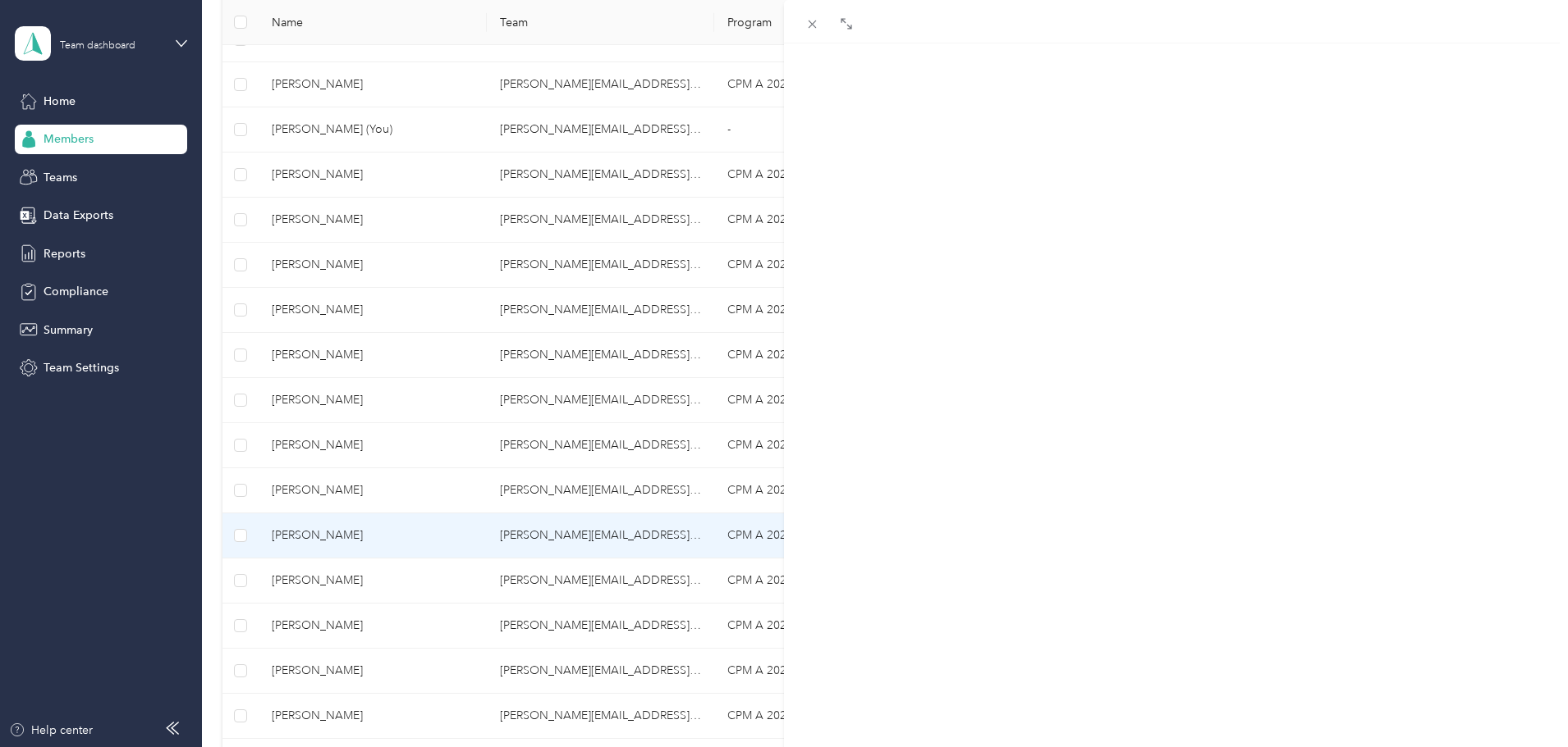
scroll to position [200, 0]
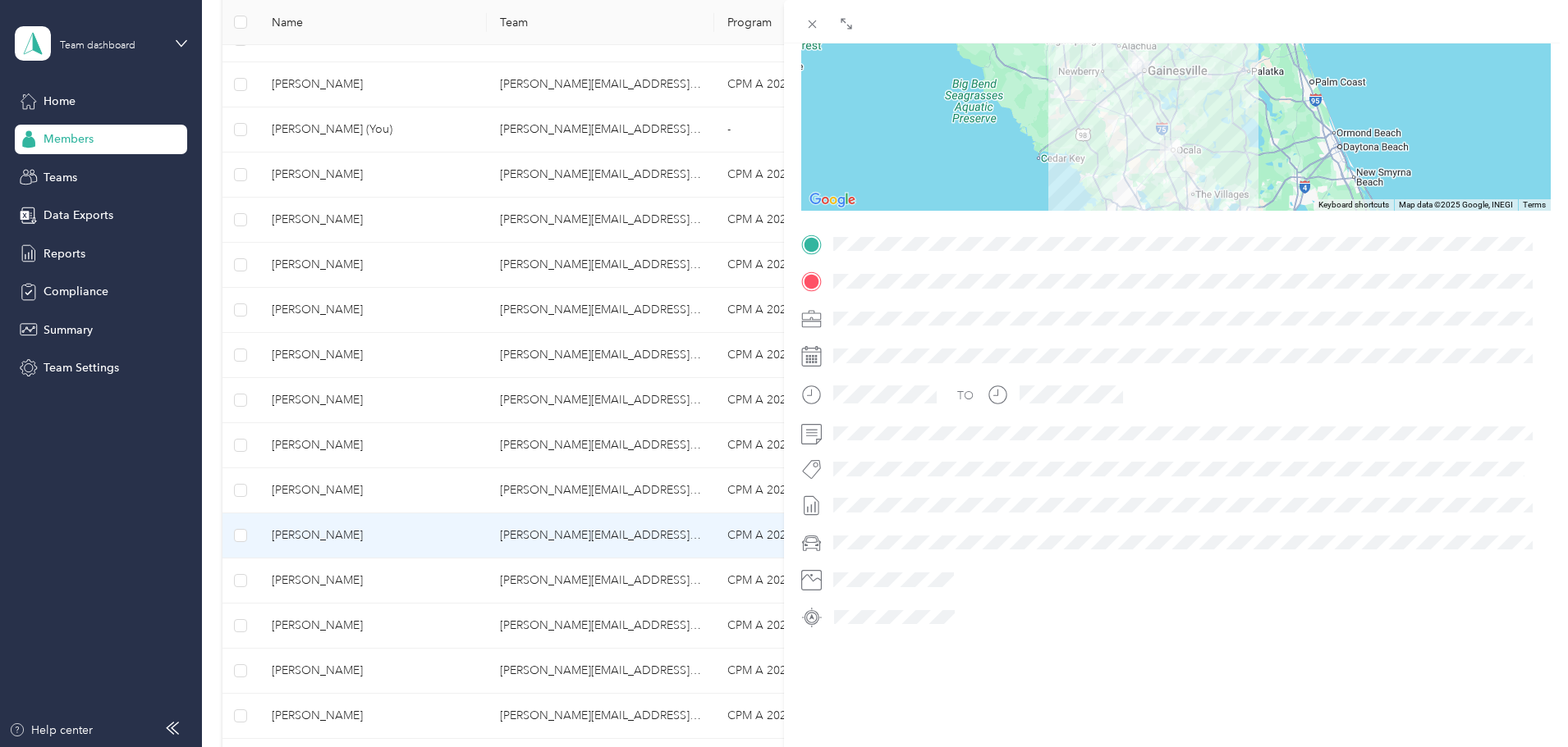
click at [400, 542] on div "BACK [PERSON_NAME] Trips Trip details Trip details This trip cannot be edited b…" at bounding box center [784, 373] width 1568 height 747
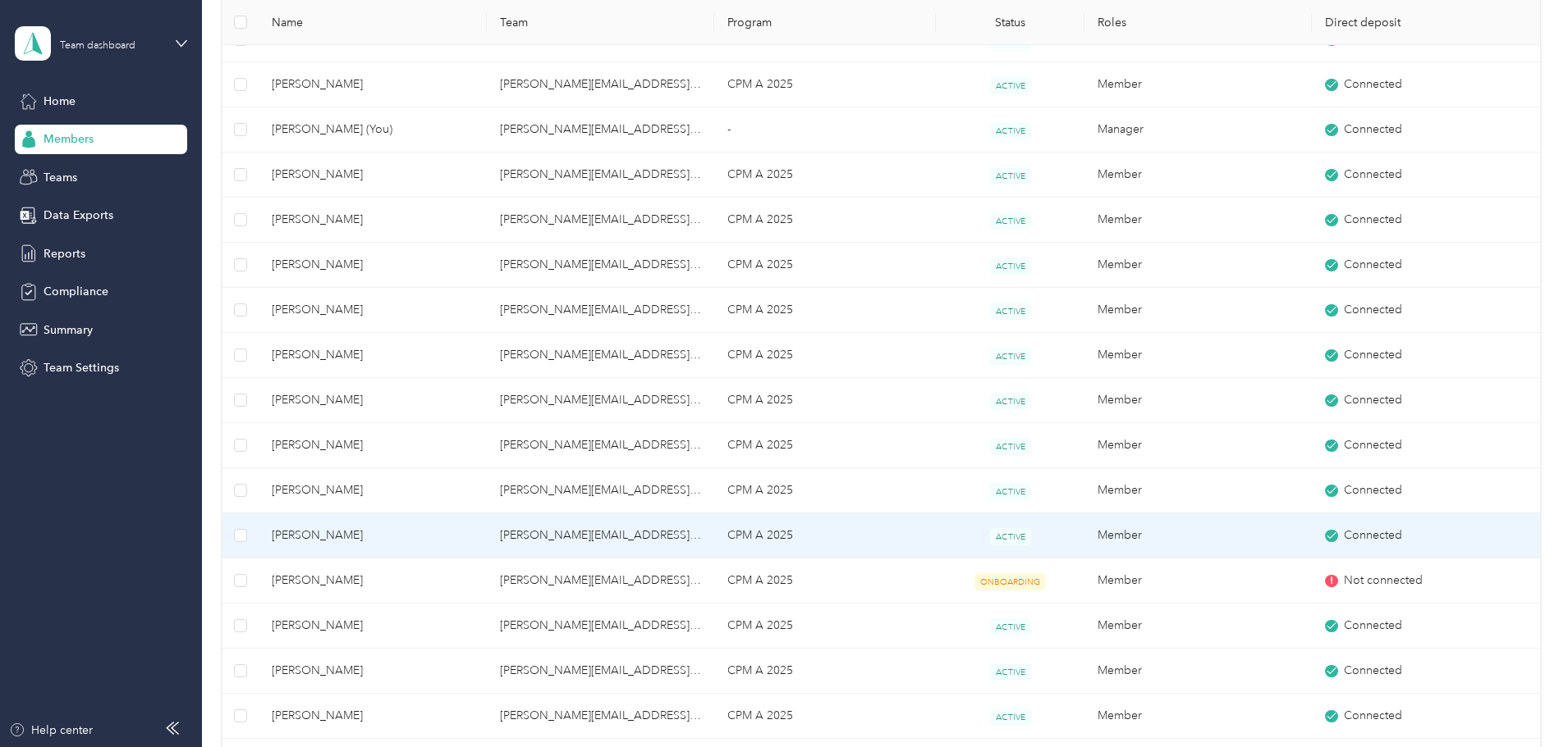
click at [413, 537] on span "[PERSON_NAME]" at bounding box center [372, 535] width 201 height 18
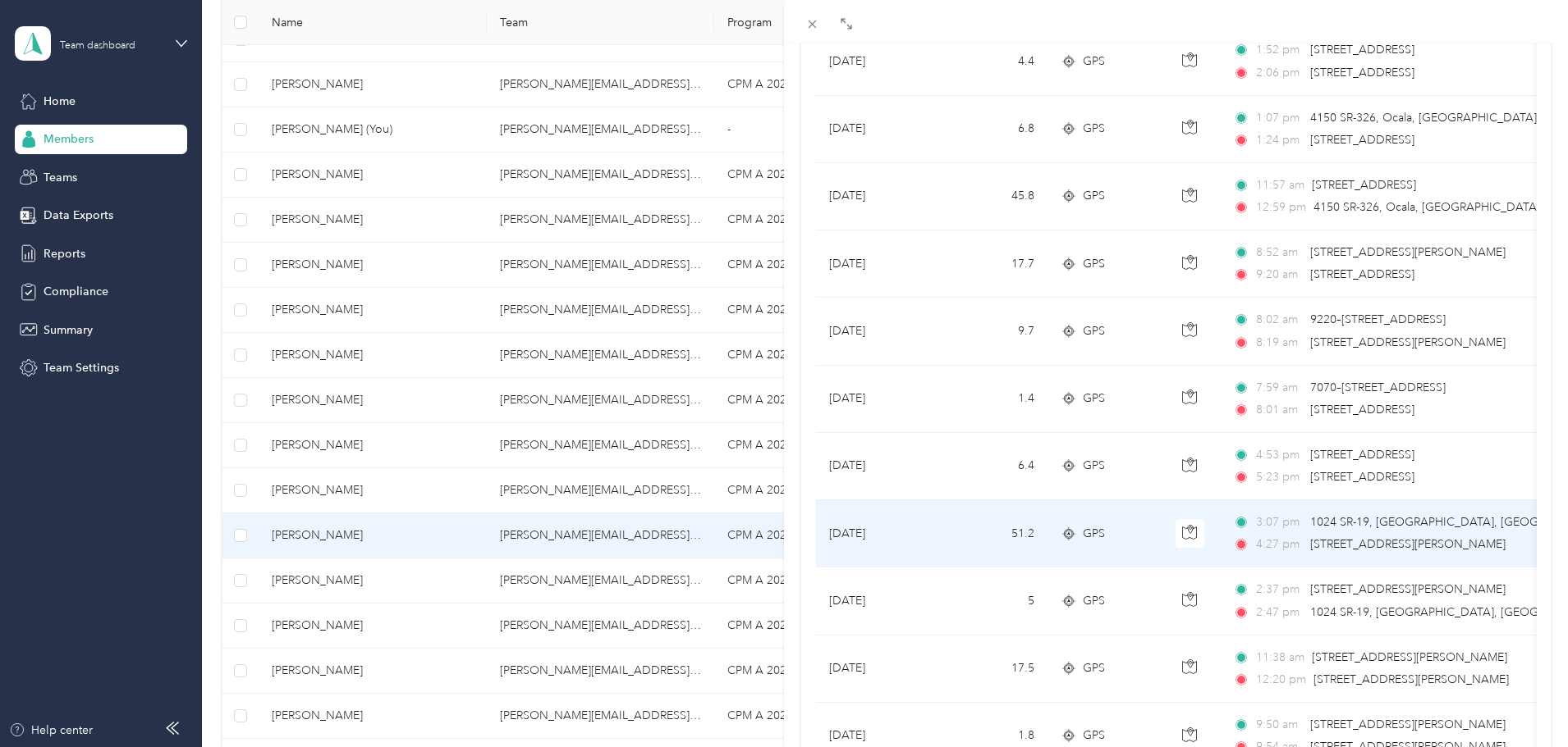
scroll to position [820, 0]
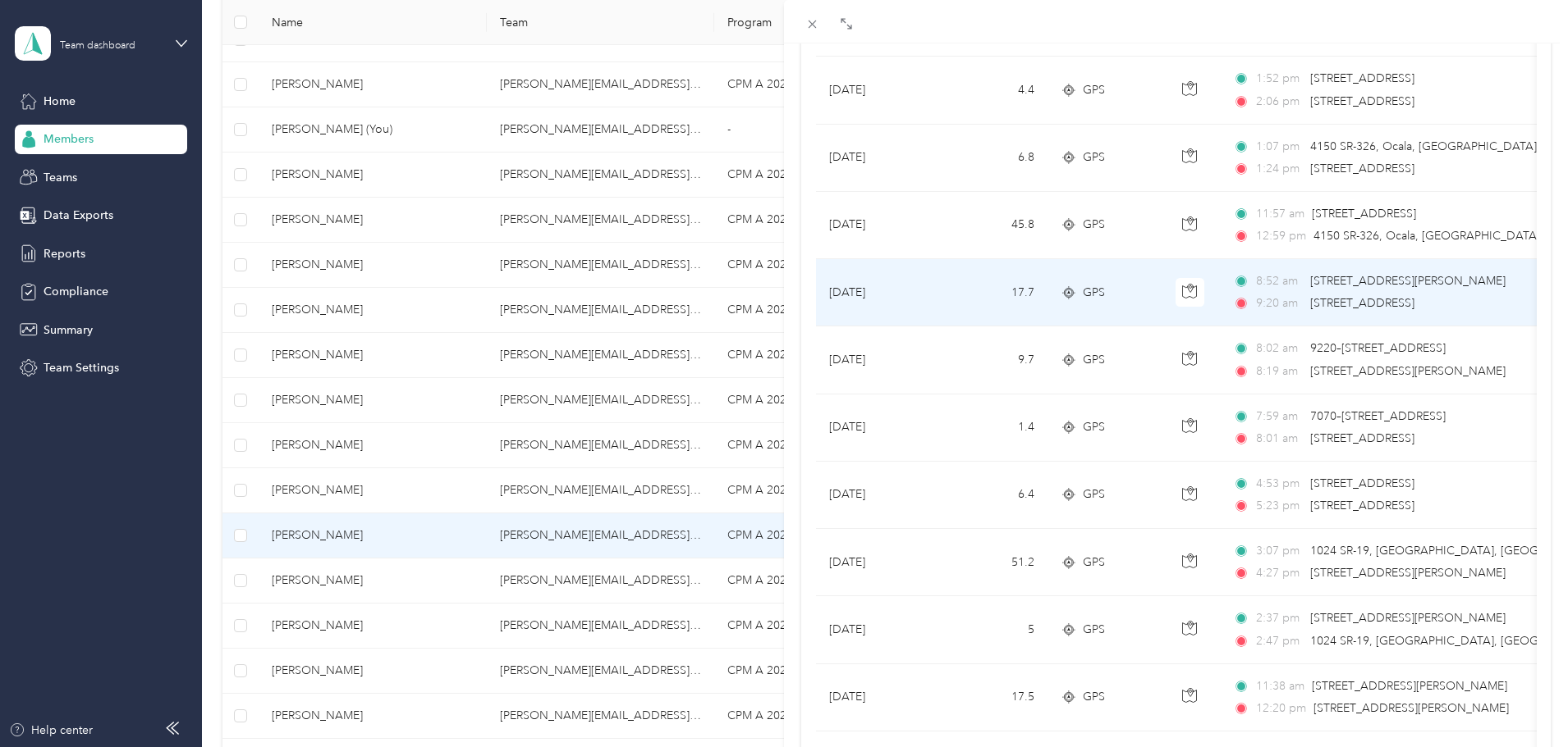
click at [1335, 280] on span "[STREET_ADDRESS][PERSON_NAME]" at bounding box center [1407, 280] width 195 height 14
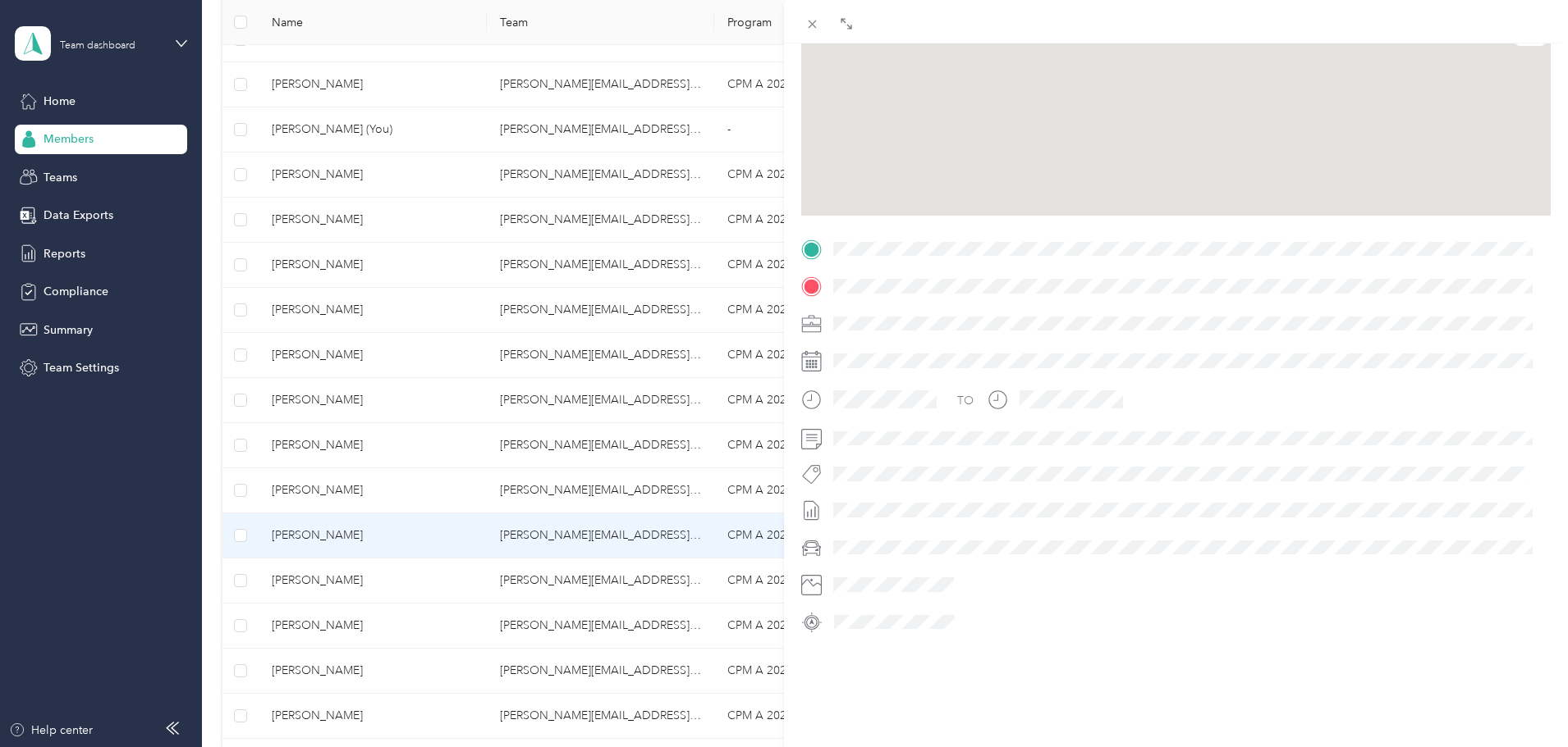
scroll to position [200, 0]
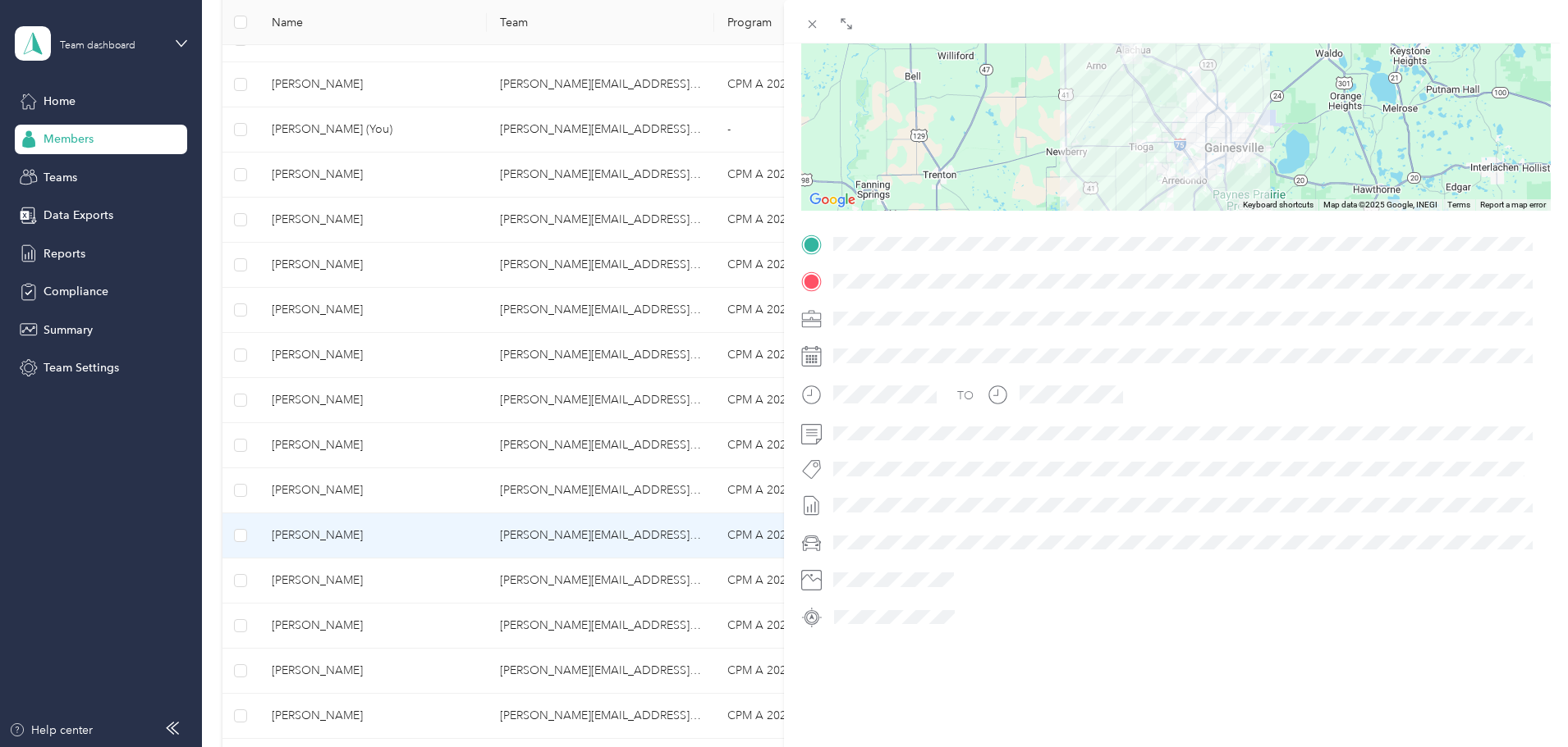
drag, startPoint x: 1249, startPoint y: 135, endPoint x: 1231, endPoint y: 134, distance: 18.0
click at [1232, 135] on div at bounding box center [1176, 108] width 749 height 205
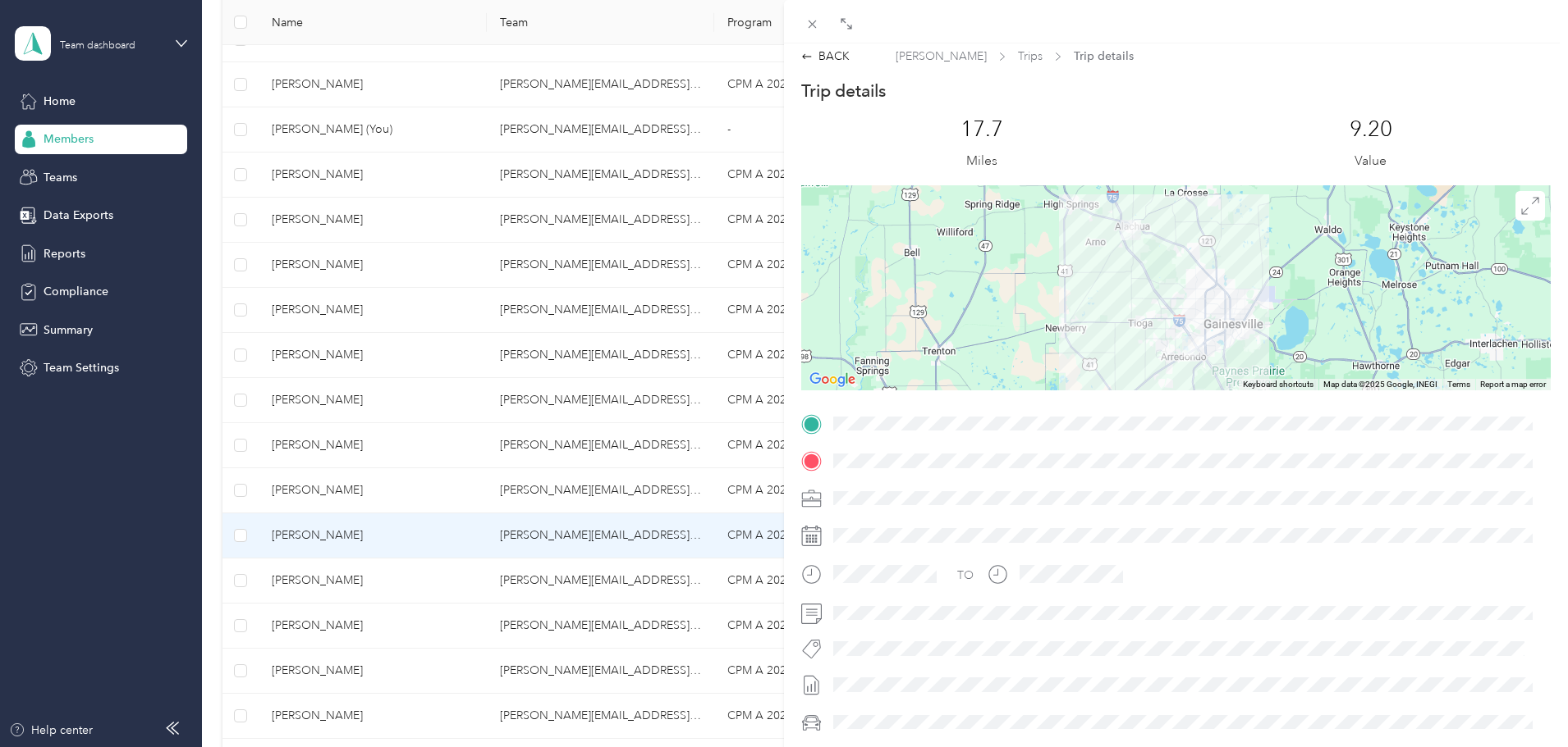
scroll to position [3, 0]
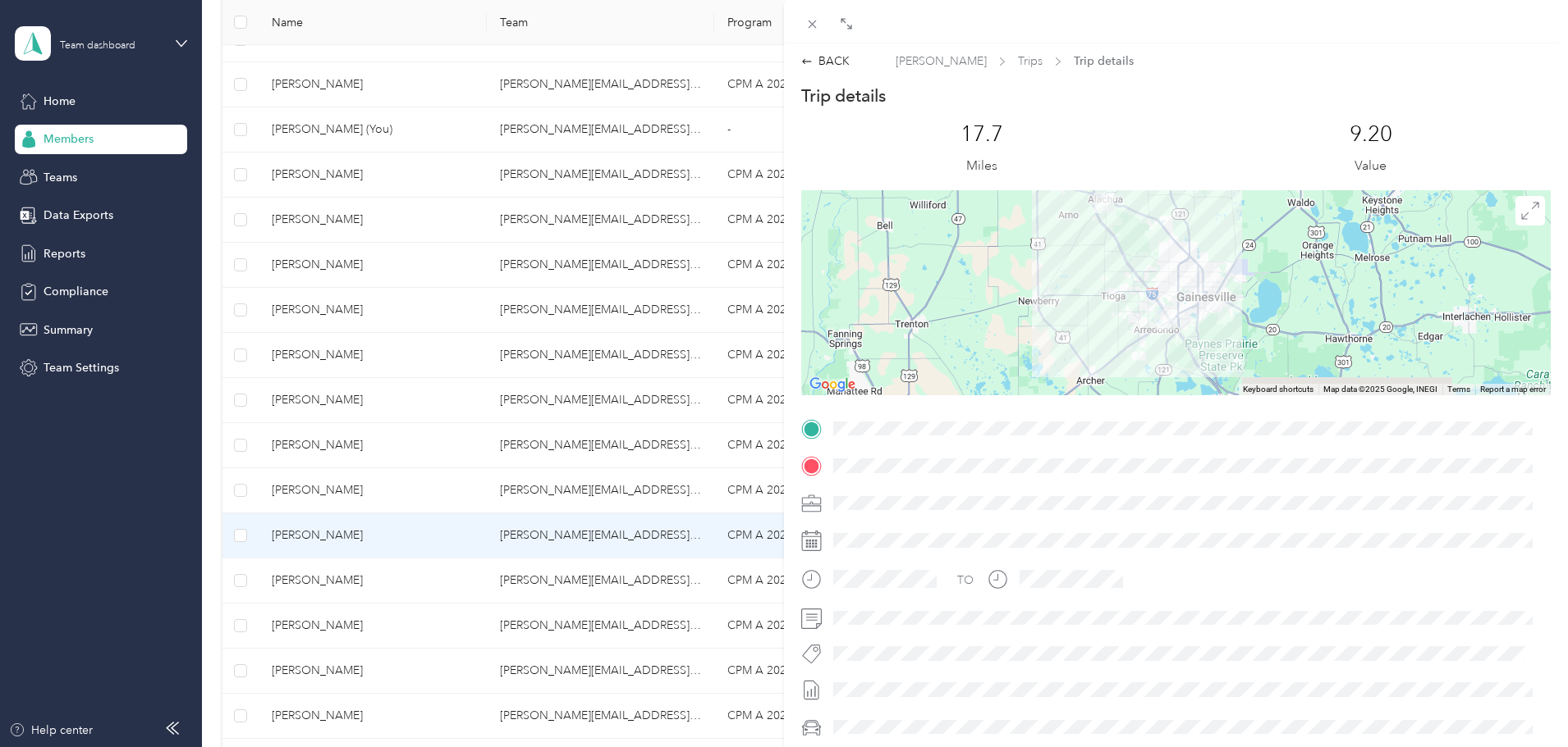
drag, startPoint x: 1190, startPoint y: 345, endPoint x: 1159, endPoint y: 306, distance: 49.8
click at [1159, 306] on div at bounding box center [1176, 293] width 749 height 205
click at [1161, 322] on img at bounding box center [1162, 316] width 20 height 20
click at [1256, 316] on div at bounding box center [1176, 293] width 749 height 205
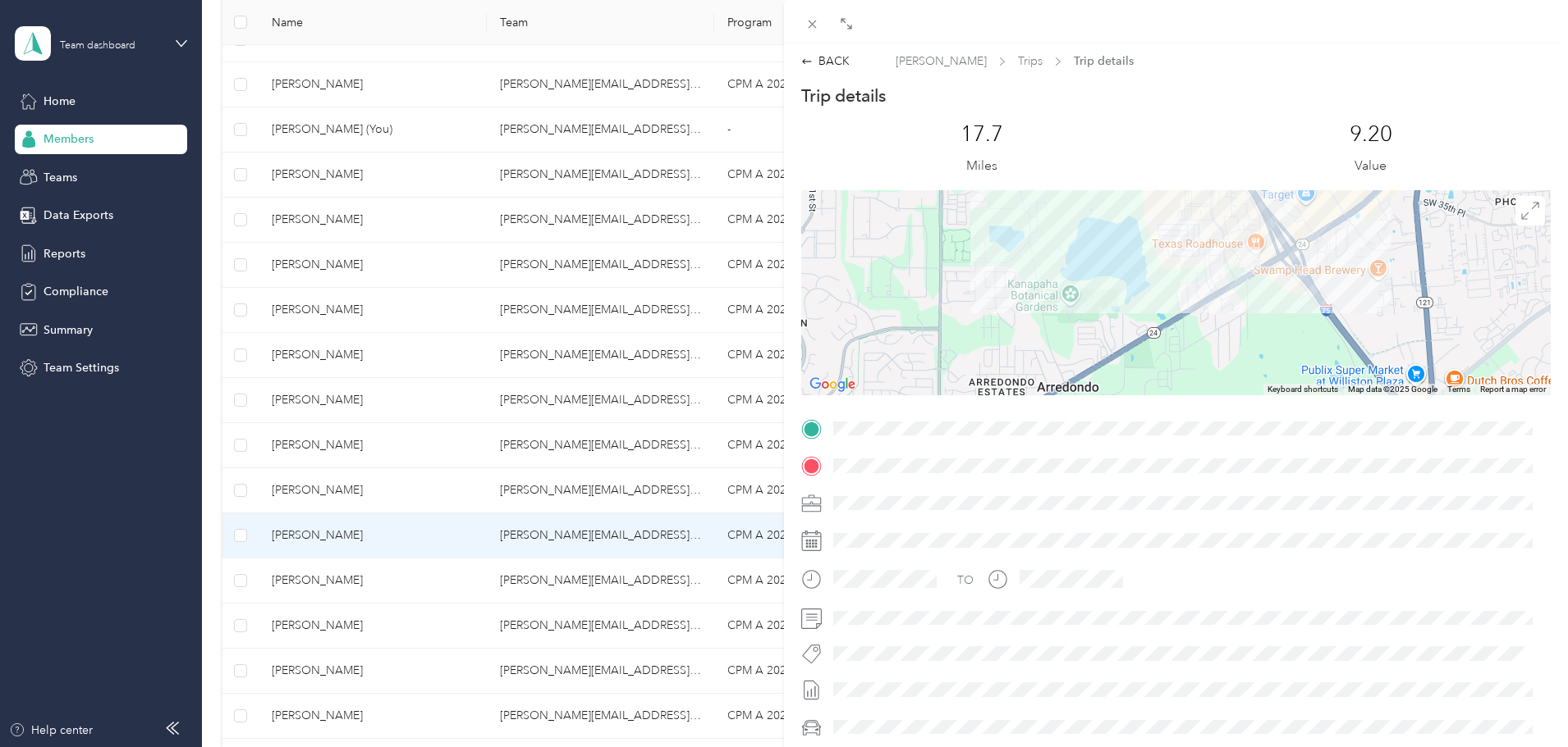
drag, startPoint x: 1134, startPoint y: 284, endPoint x: 1125, endPoint y: 348, distance: 64.6
click at [1125, 348] on div at bounding box center [1176, 293] width 749 height 205
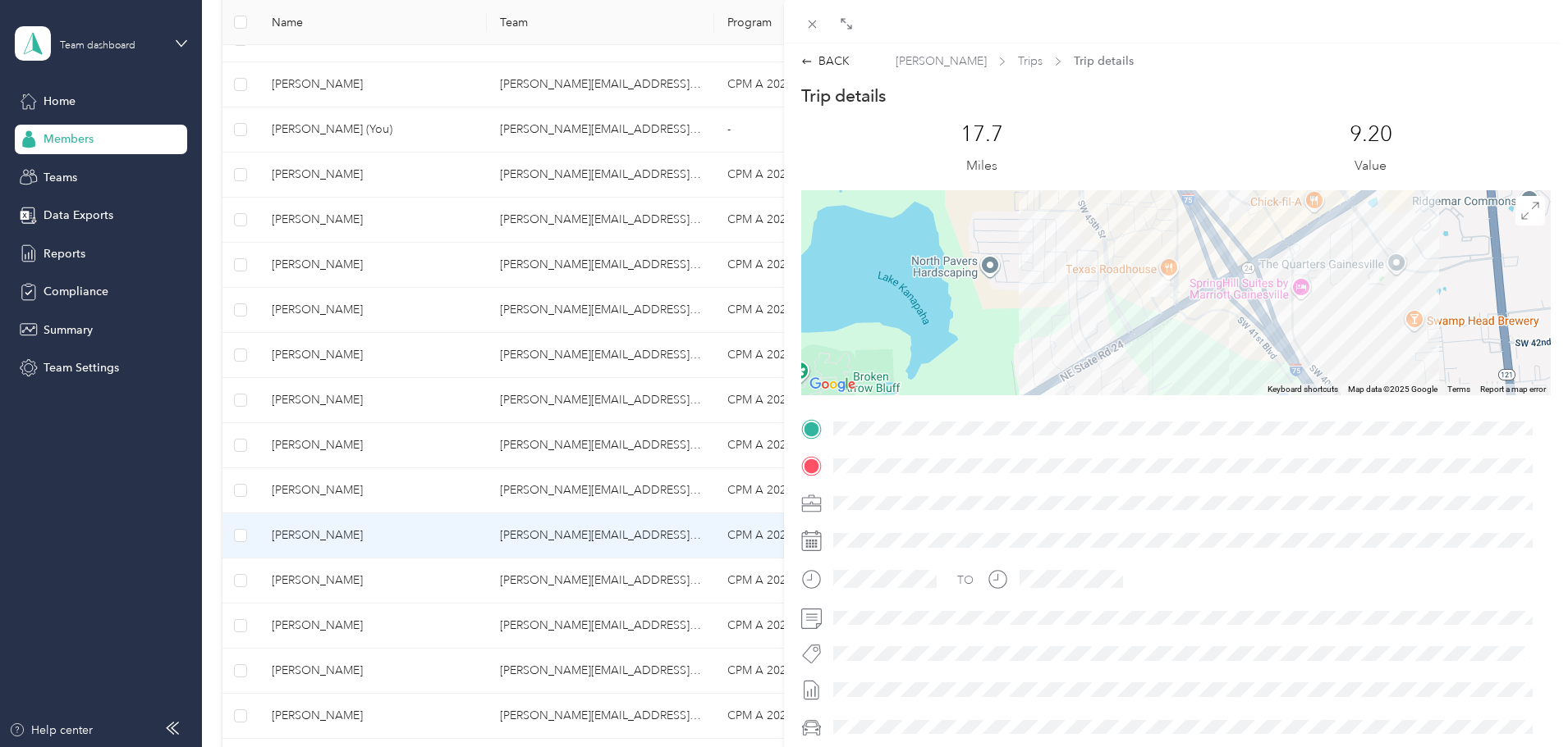
drag, startPoint x: 1143, startPoint y: 289, endPoint x: 953, endPoint y: 385, distance: 212.9
click at [953, 385] on div at bounding box center [1176, 293] width 749 height 205
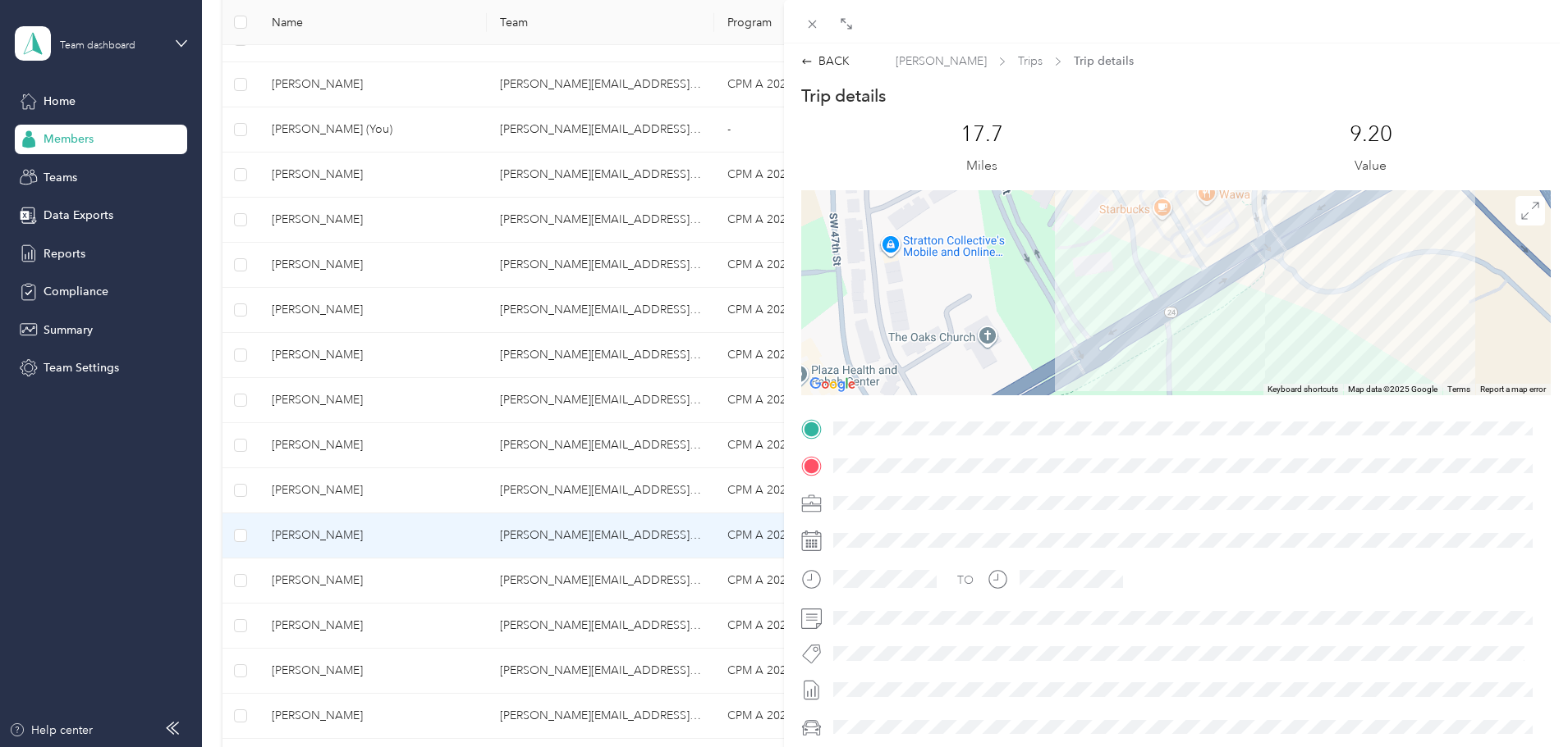
drag, startPoint x: 1070, startPoint y: 257, endPoint x: 975, endPoint y: 436, distance: 202.6
click at [976, 436] on div "Trip details This trip cannot be edited because it is either under review, appr…" at bounding box center [1176, 450] width 749 height 731
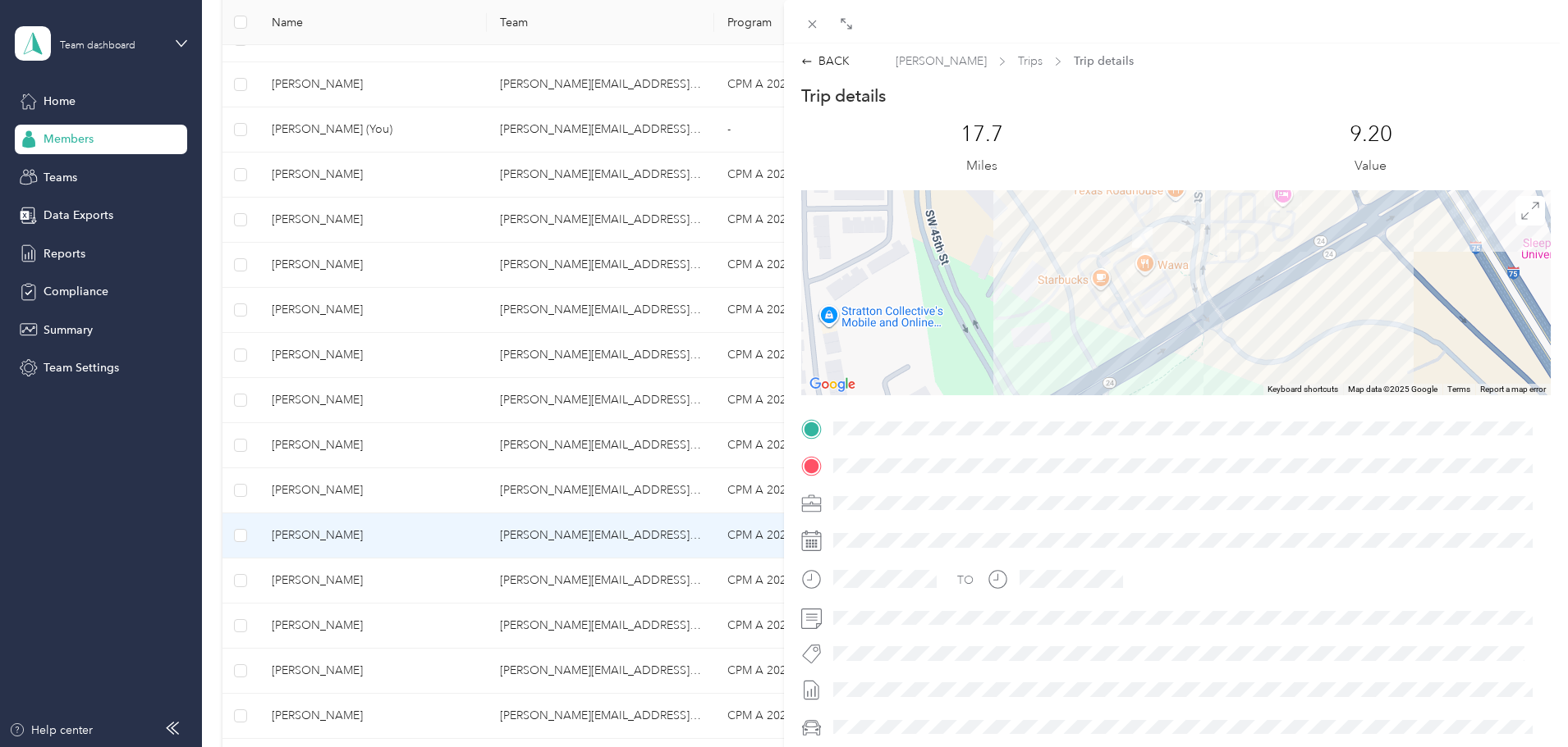
click at [1136, 240] on img at bounding box center [1142, 237] width 20 height 20
